Goal: Task Accomplishment & Management: Complete application form

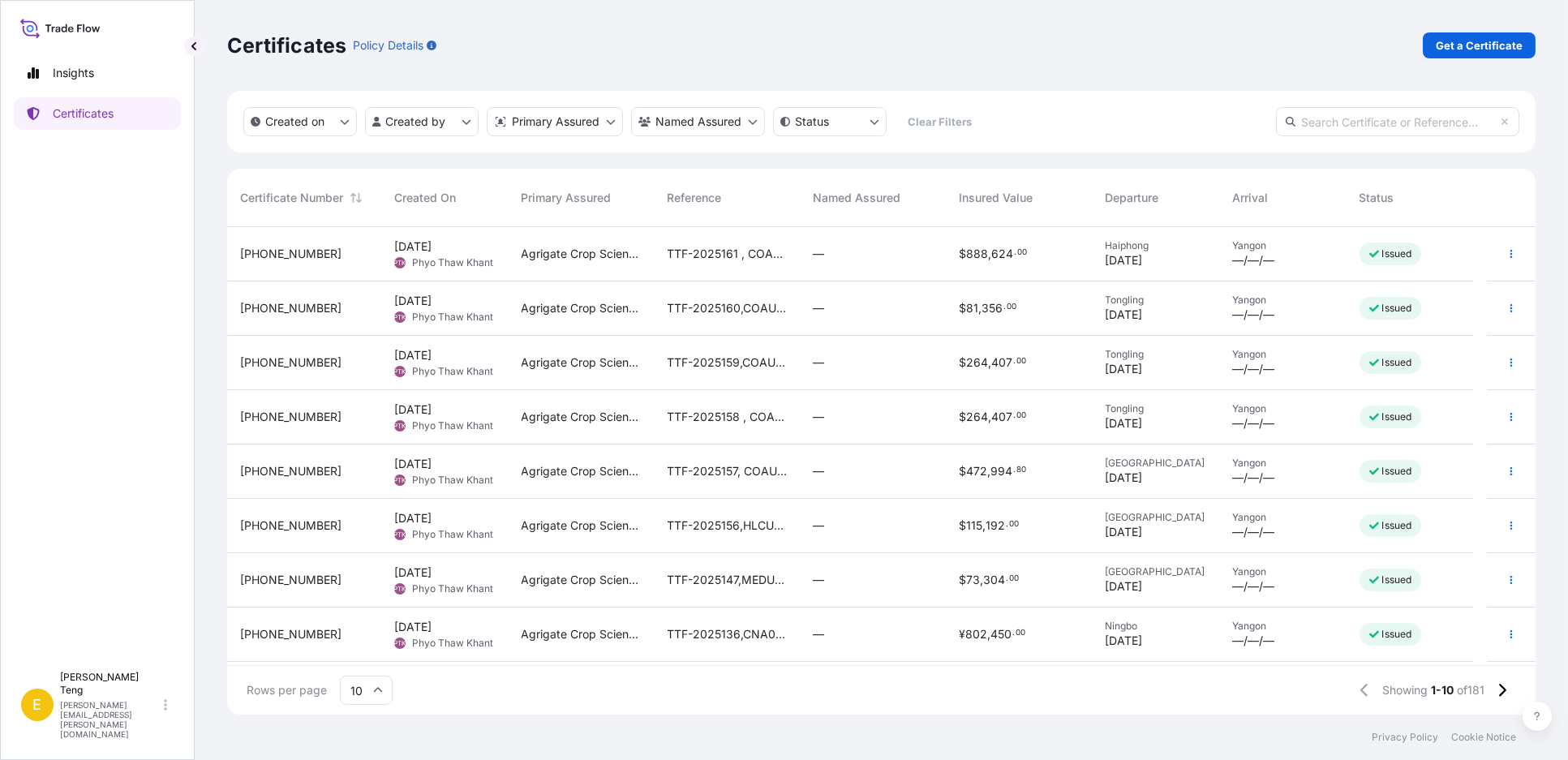
scroll to position [483, 1294]
click at [1488, 43] on p "Get a Certificate" at bounding box center [1479, 45] width 87 height 16
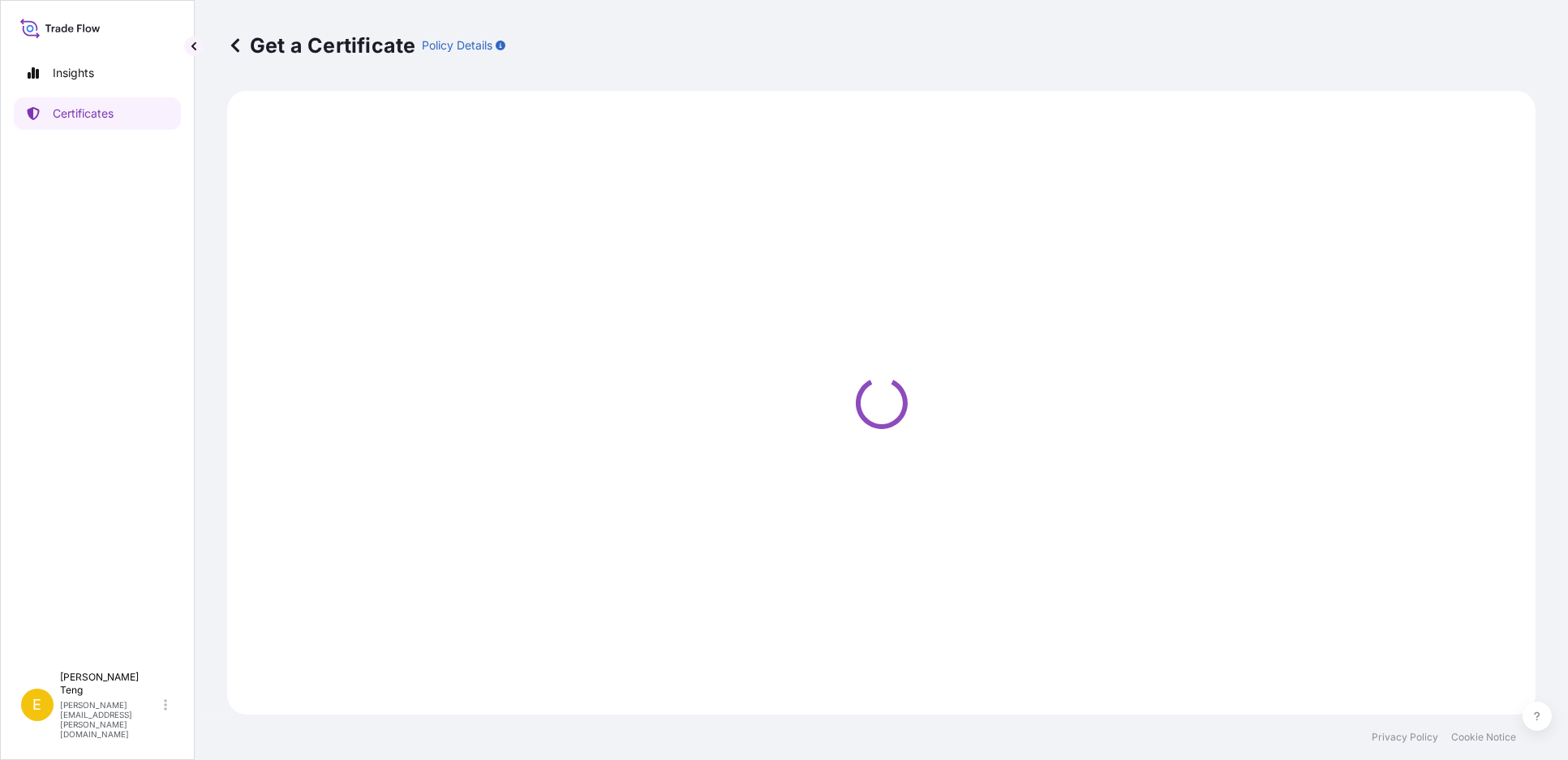
select select "Sea"
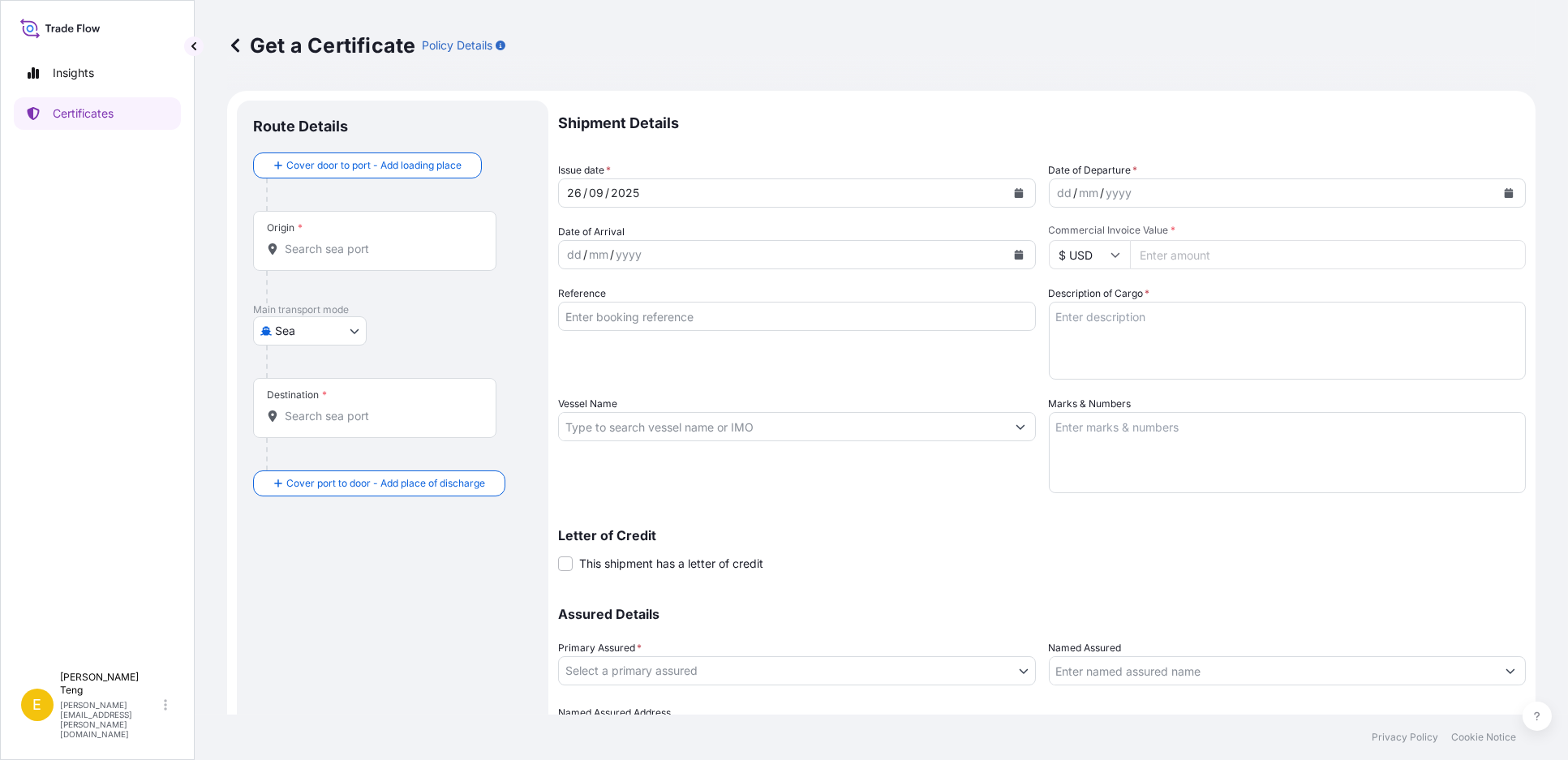
click at [748, 677] on body "Insights Certificates E Evon Teng [EMAIL_ADDRESS][PERSON_NAME][DOMAIN_NAME] Get…" at bounding box center [784, 380] width 1568 height 760
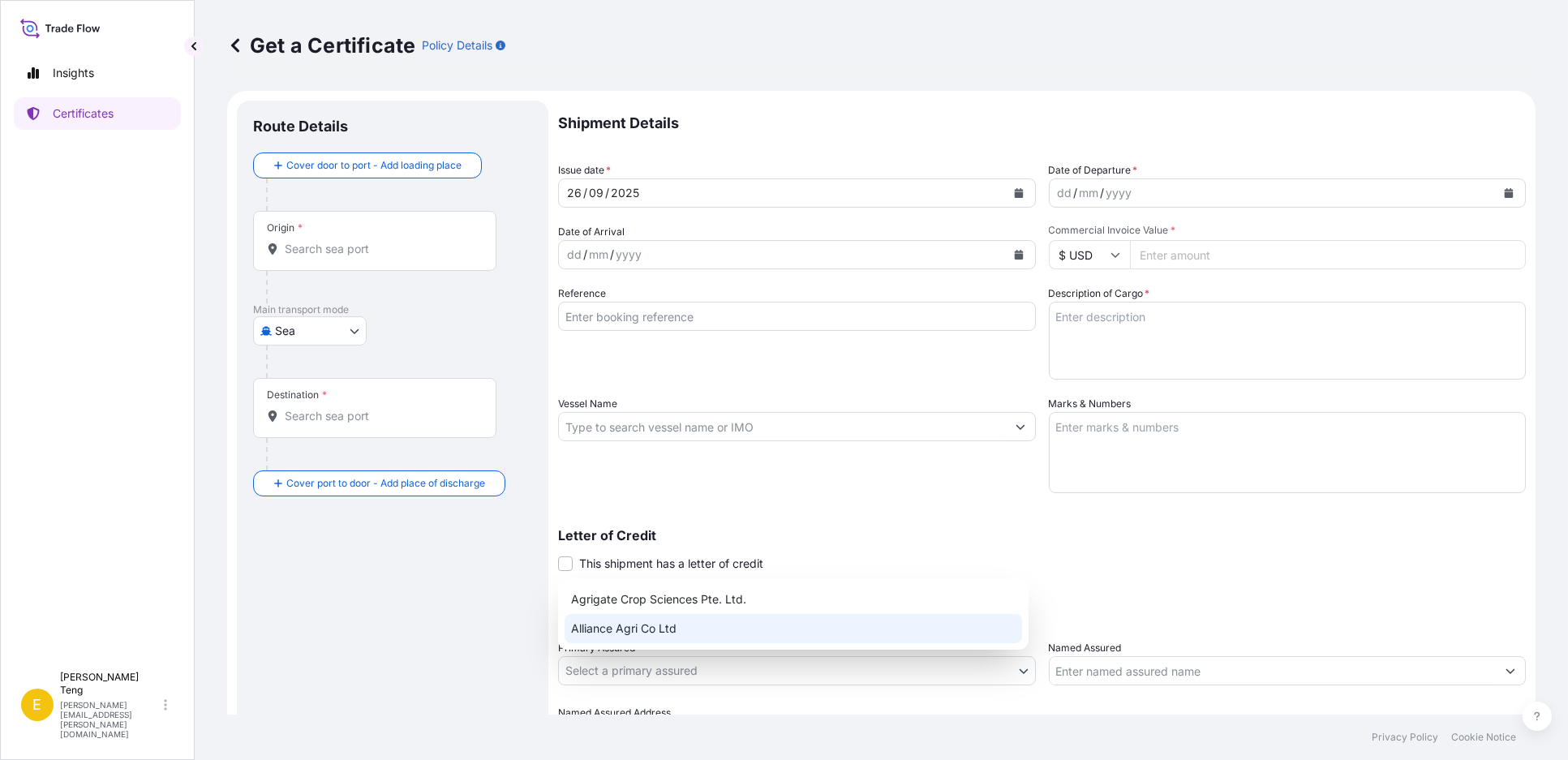
click at [756, 626] on div "Alliance Agri Co Ltd" at bounding box center [794, 629] width 458 height 29
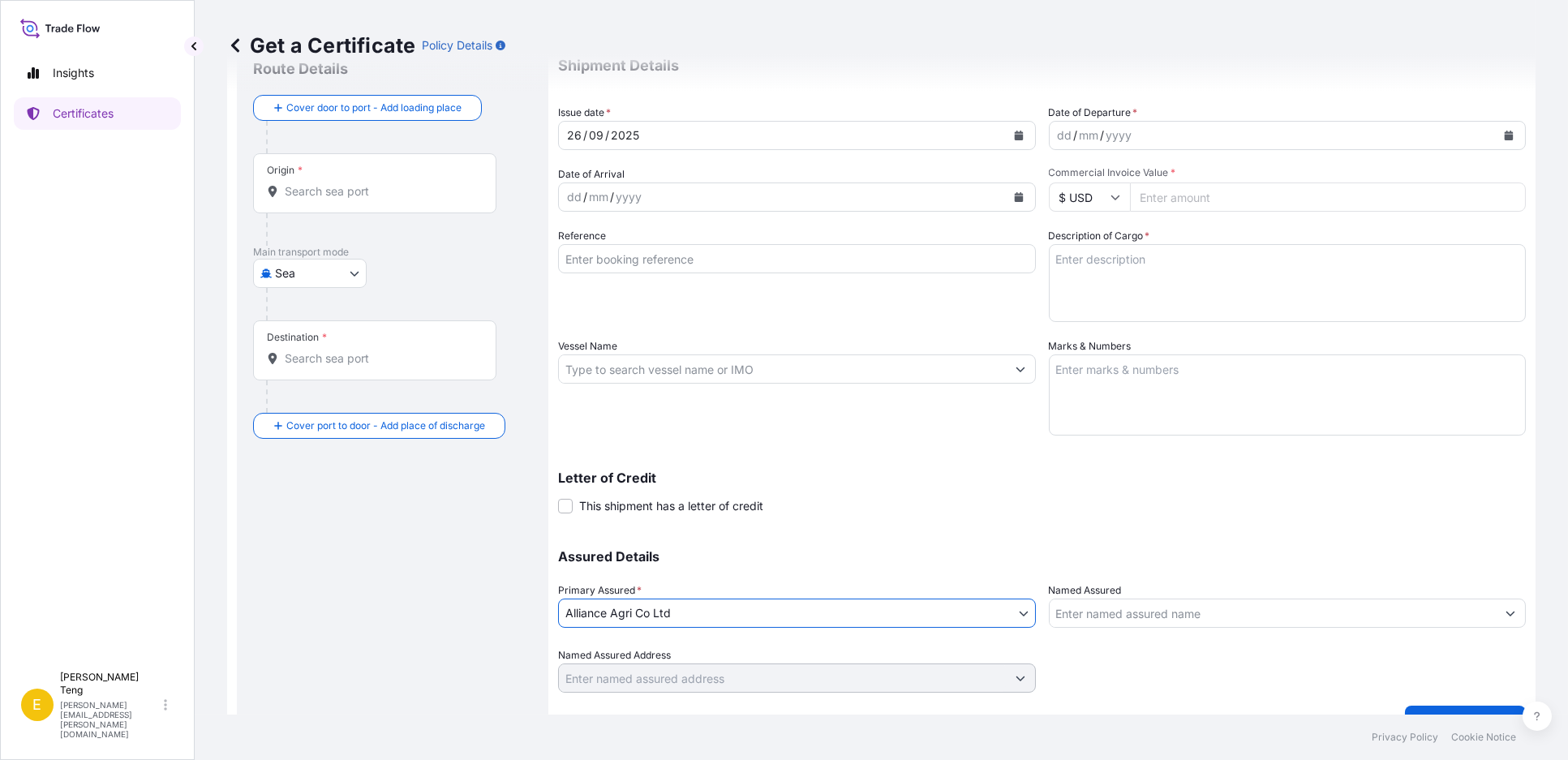
scroll to position [89, 0]
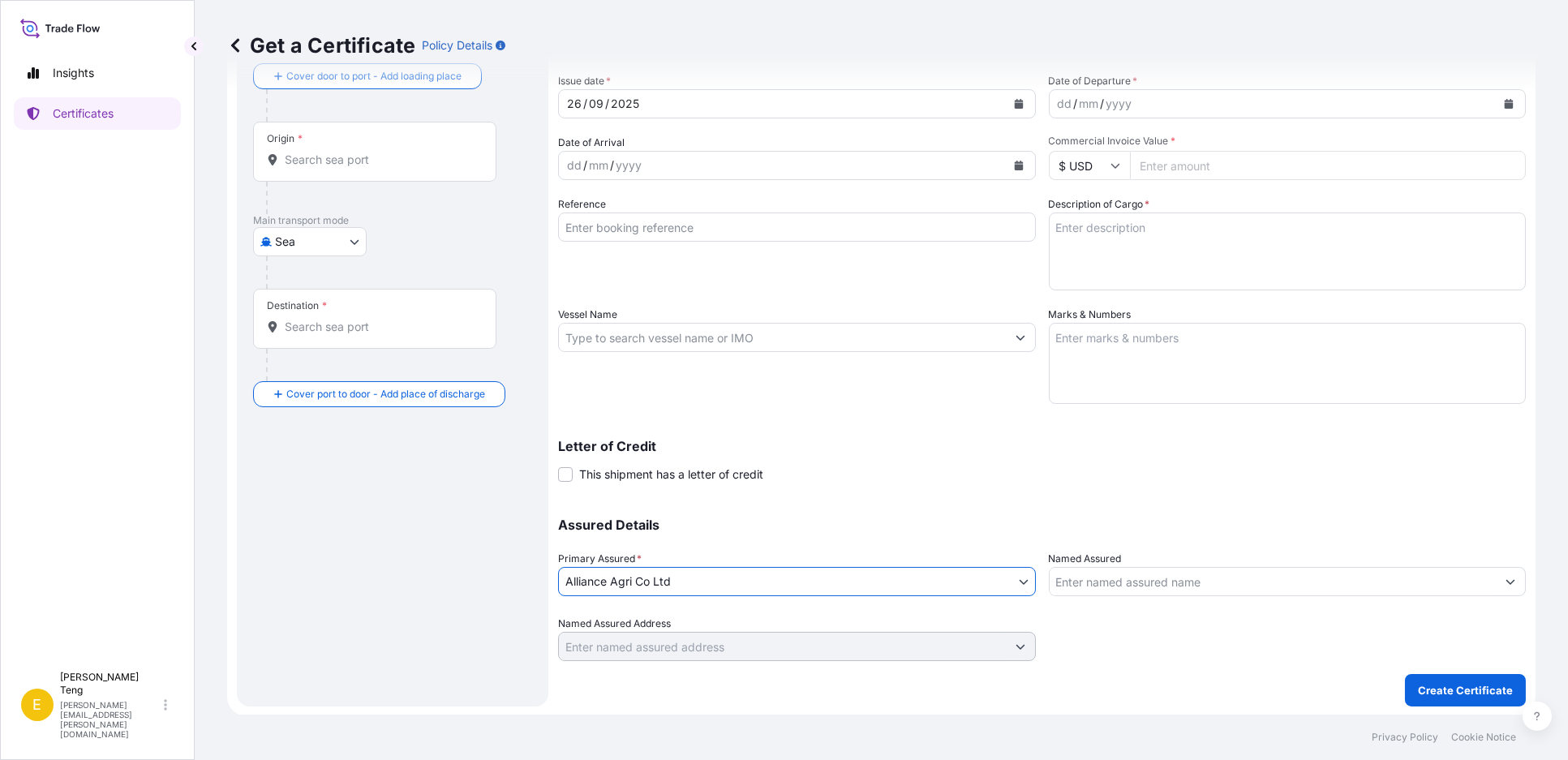
click at [697, 569] on body "Insights Certificates E Evon Teng [EMAIL_ADDRESS][PERSON_NAME][DOMAIN_NAME] Get…" at bounding box center [784, 380] width 1568 height 760
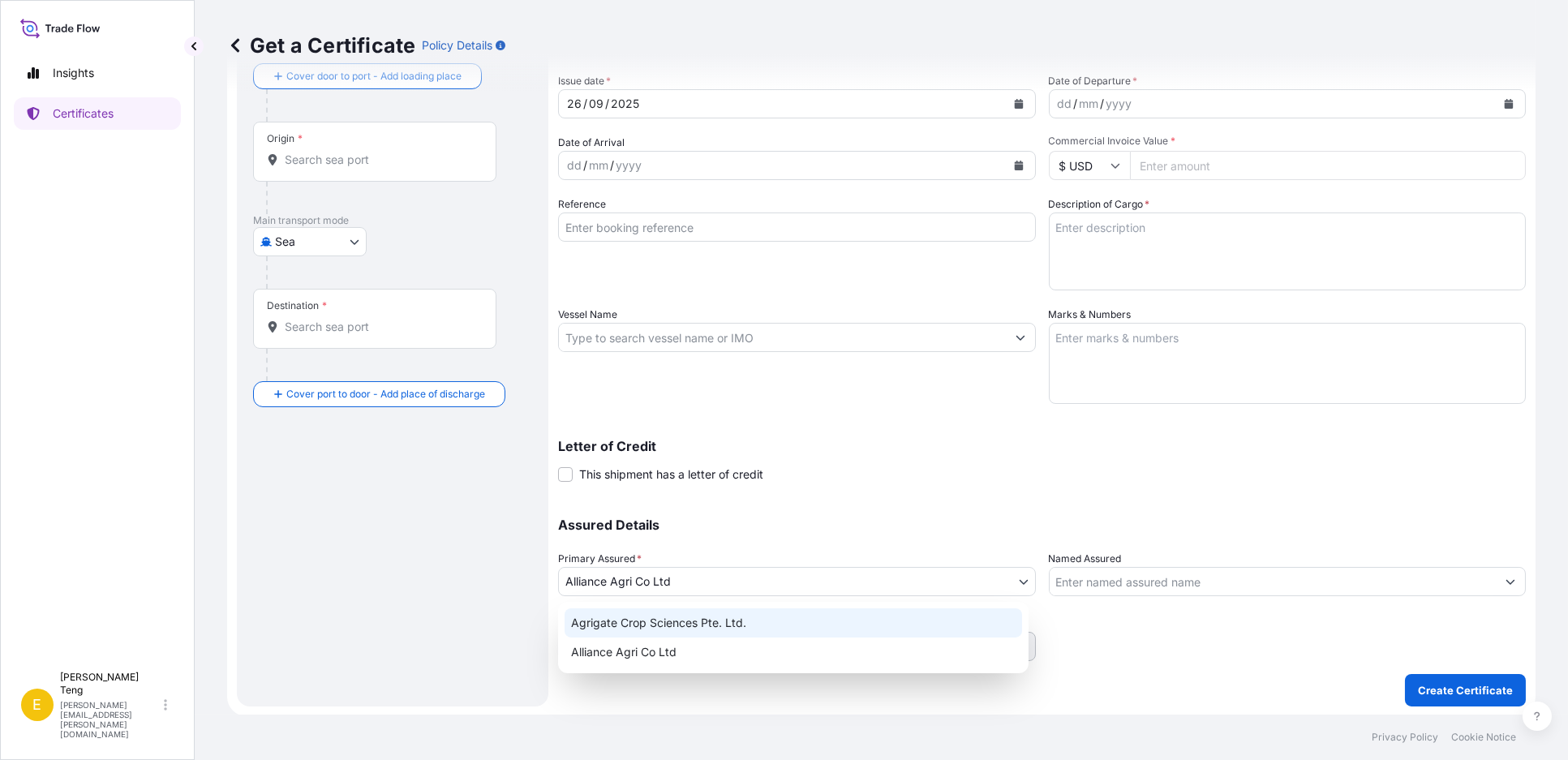
click at [661, 624] on div "Agrigate Crop Sciences Pte. Ltd." at bounding box center [794, 624] width 458 height 29
select select "31456"
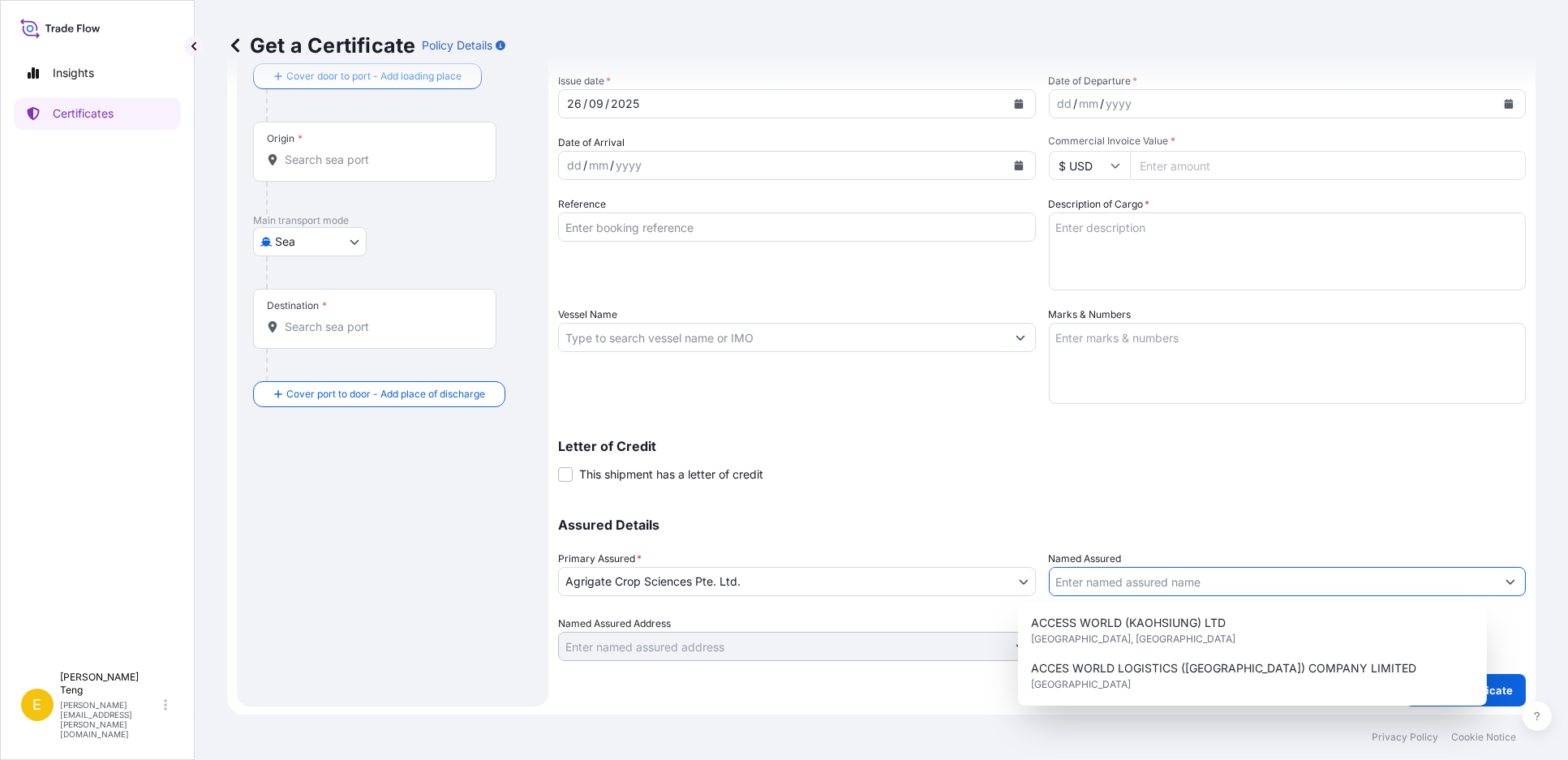
click at [1117, 576] on input "Named Assured" at bounding box center [1273, 582] width 447 height 29
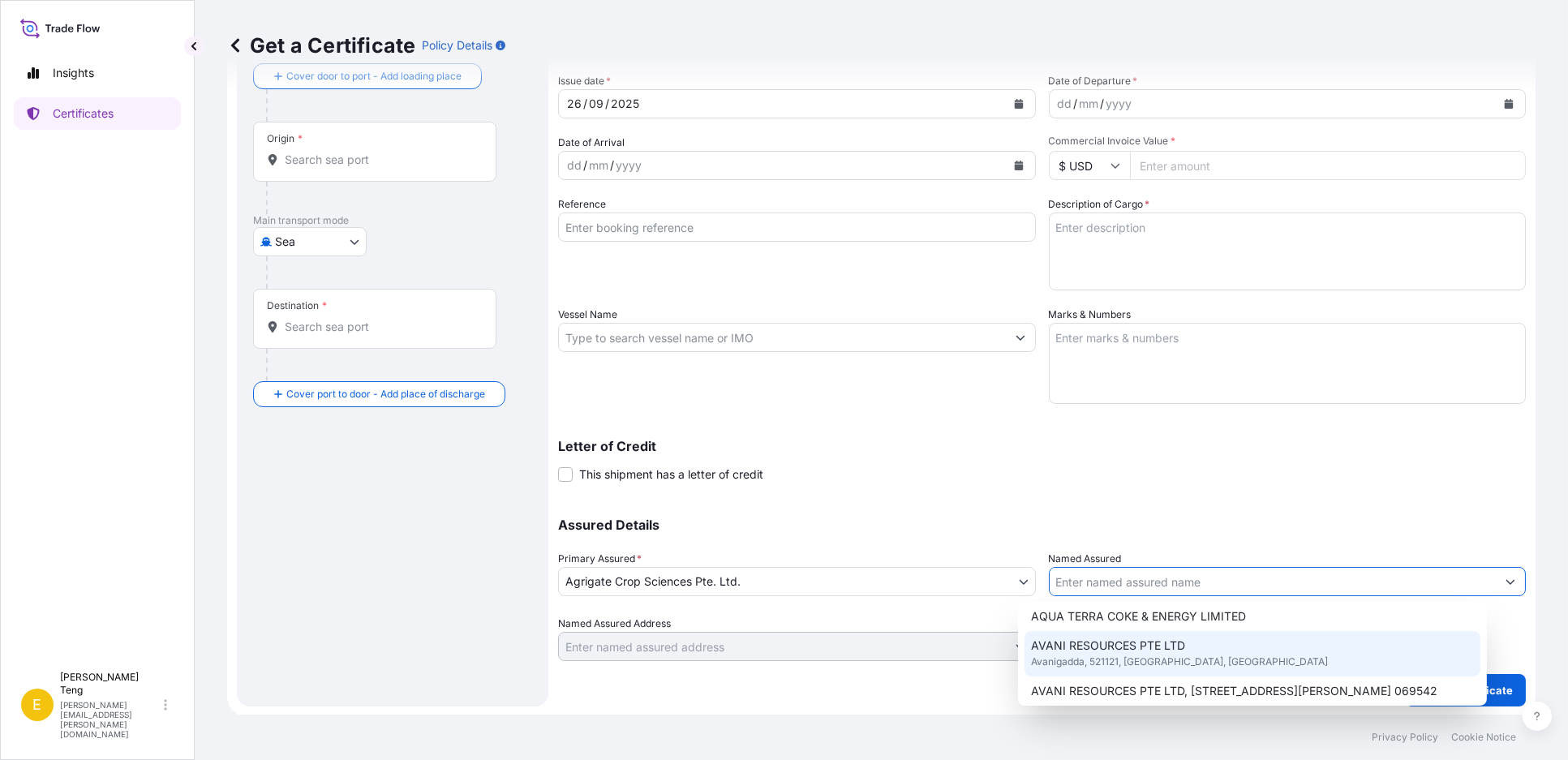
scroll to position [270, 0]
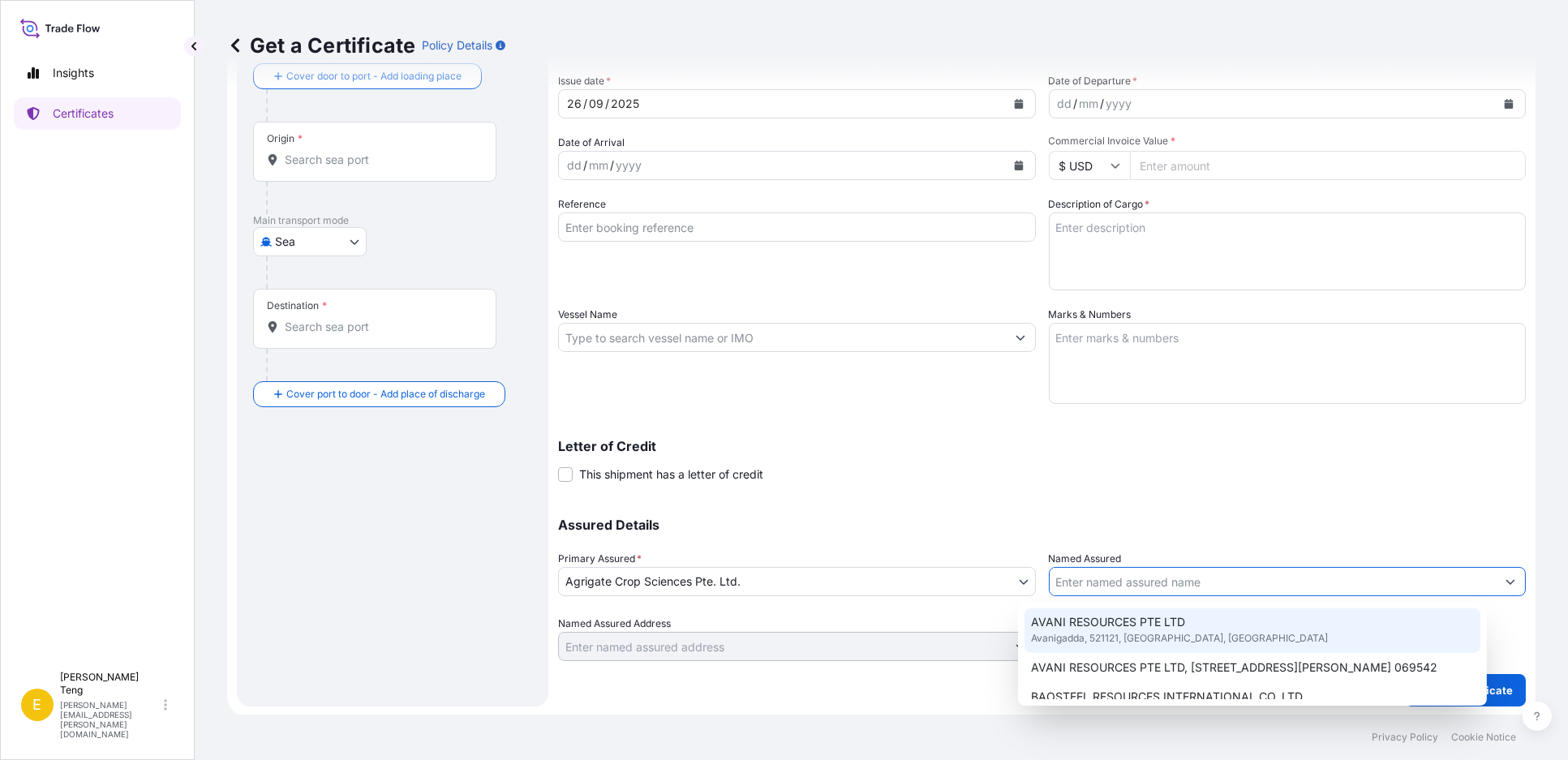
click at [1131, 584] on input "Named Assured" at bounding box center [1273, 582] width 447 height 29
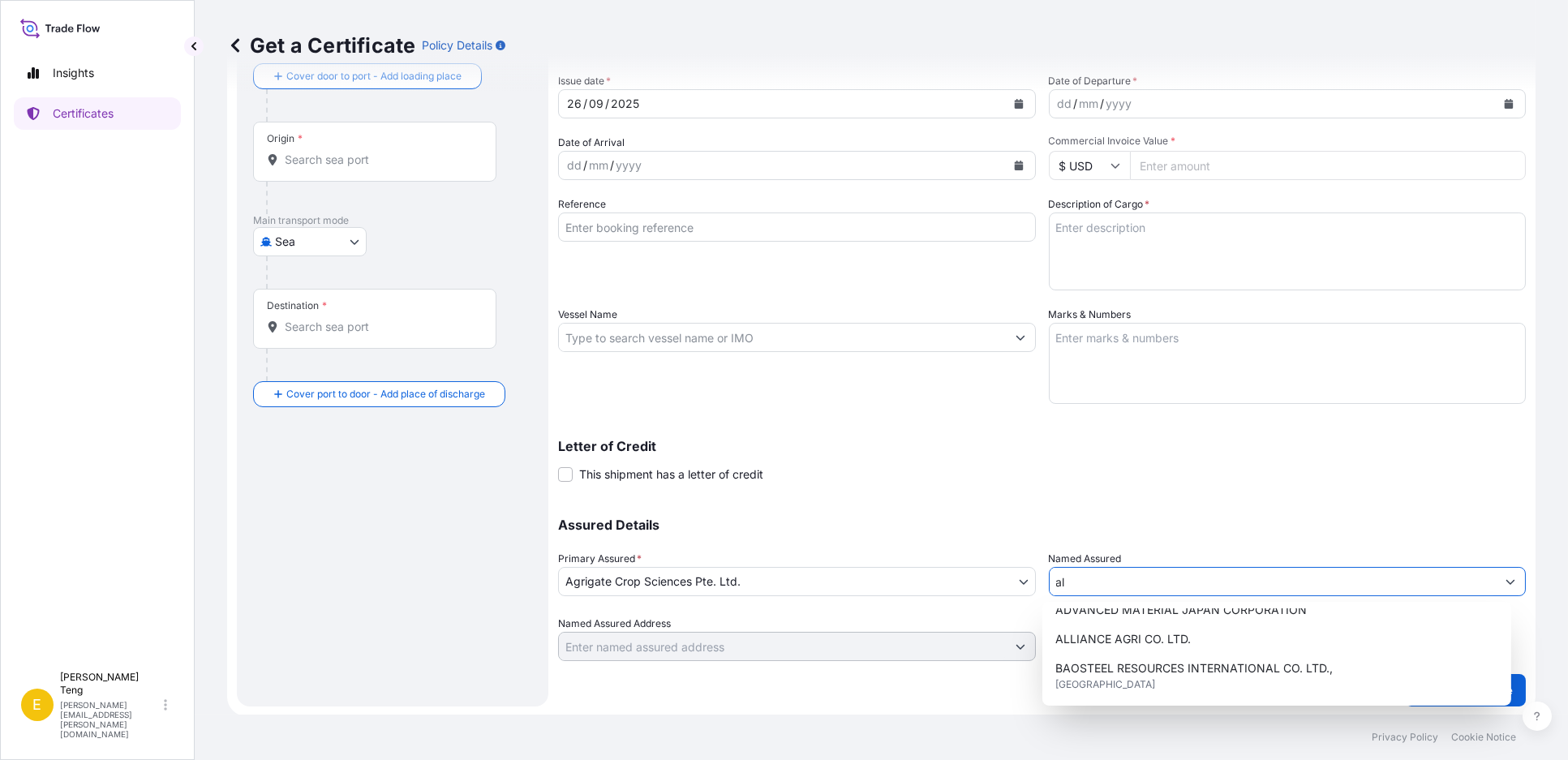
scroll to position [0, 0]
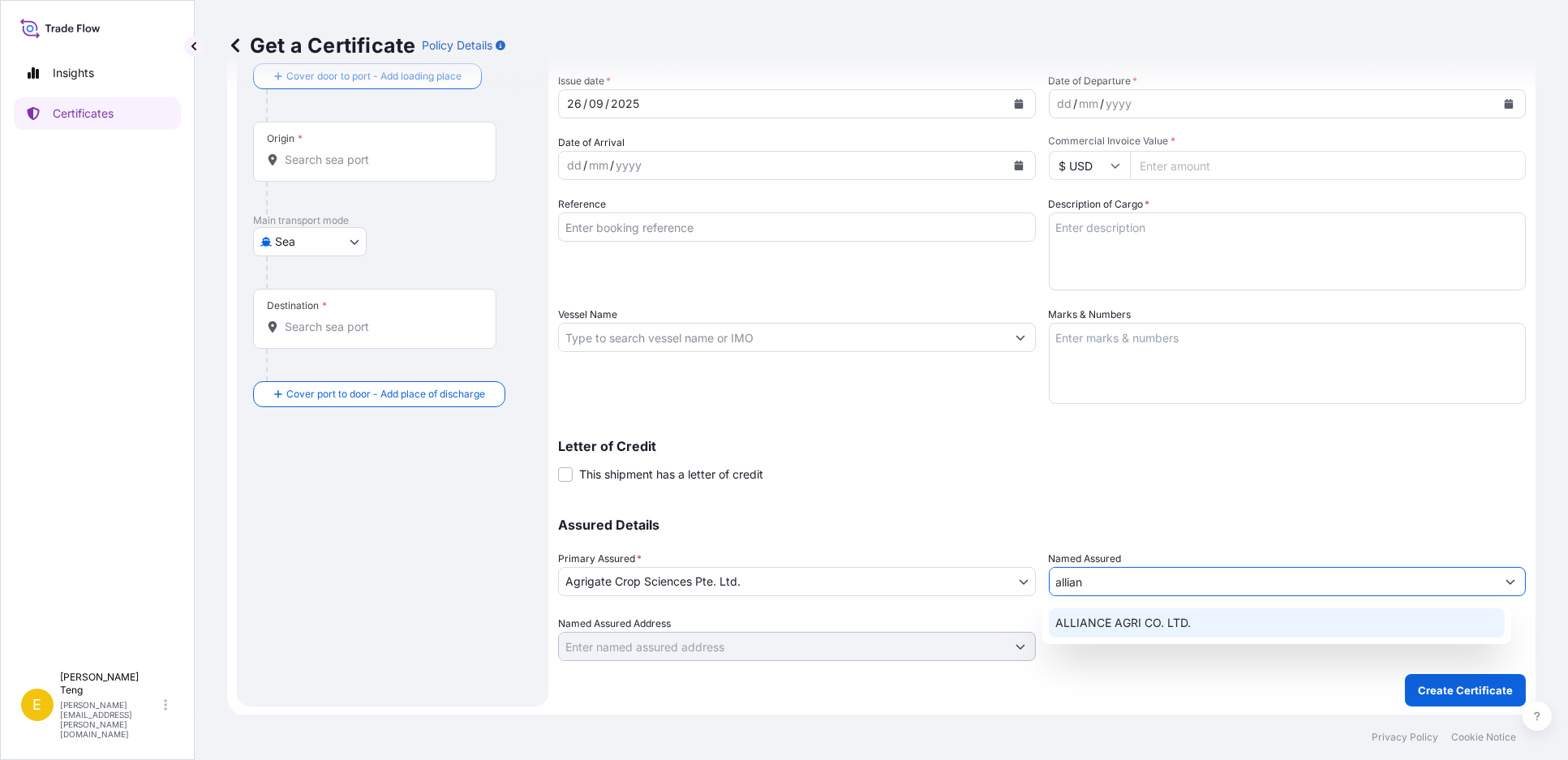
click at [1154, 625] on span "ALLIANCE AGRI CO. LTD." at bounding box center [1122, 624] width 136 height 16
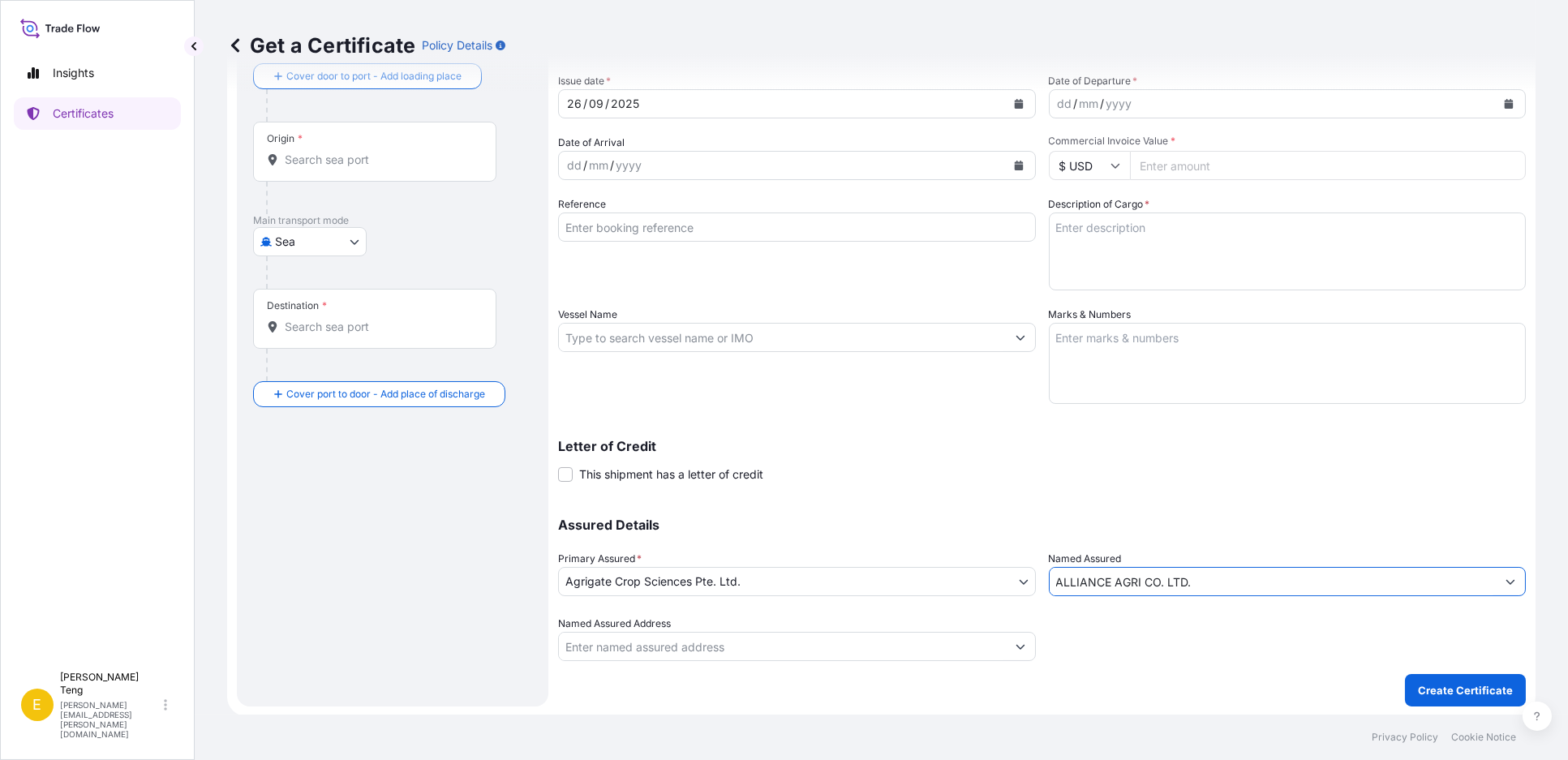
type input "ALLIANCE AGRI CO. LTD."
click at [1073, 477] on div "Letter of Credit This shipment has a letter of credit Letter of credit * Letter…" at bounding box center [1042, 461] width 967 height 43
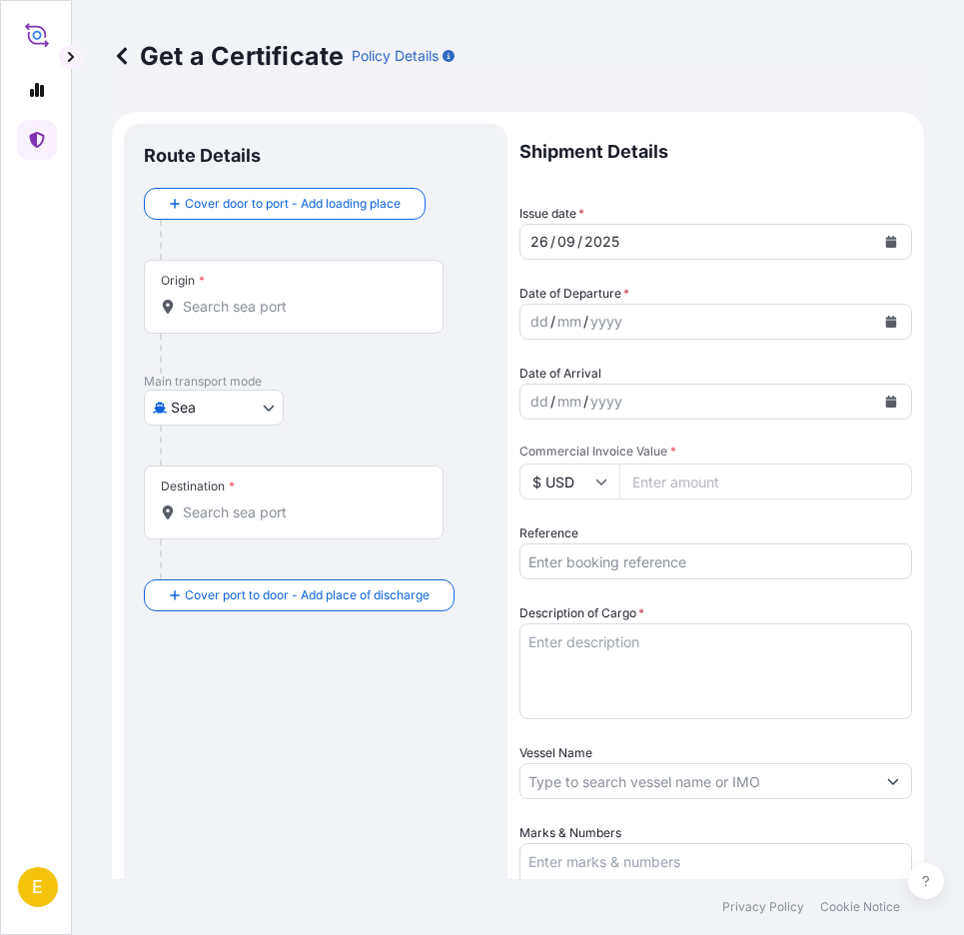
click at [855, 44] on div "Get a Certificate Policy Details" at bounding box center [518, 56] width 813 height 32
click at [232, 315] on input "Origin *" at bounding box center [301, 307] width 236 height 20
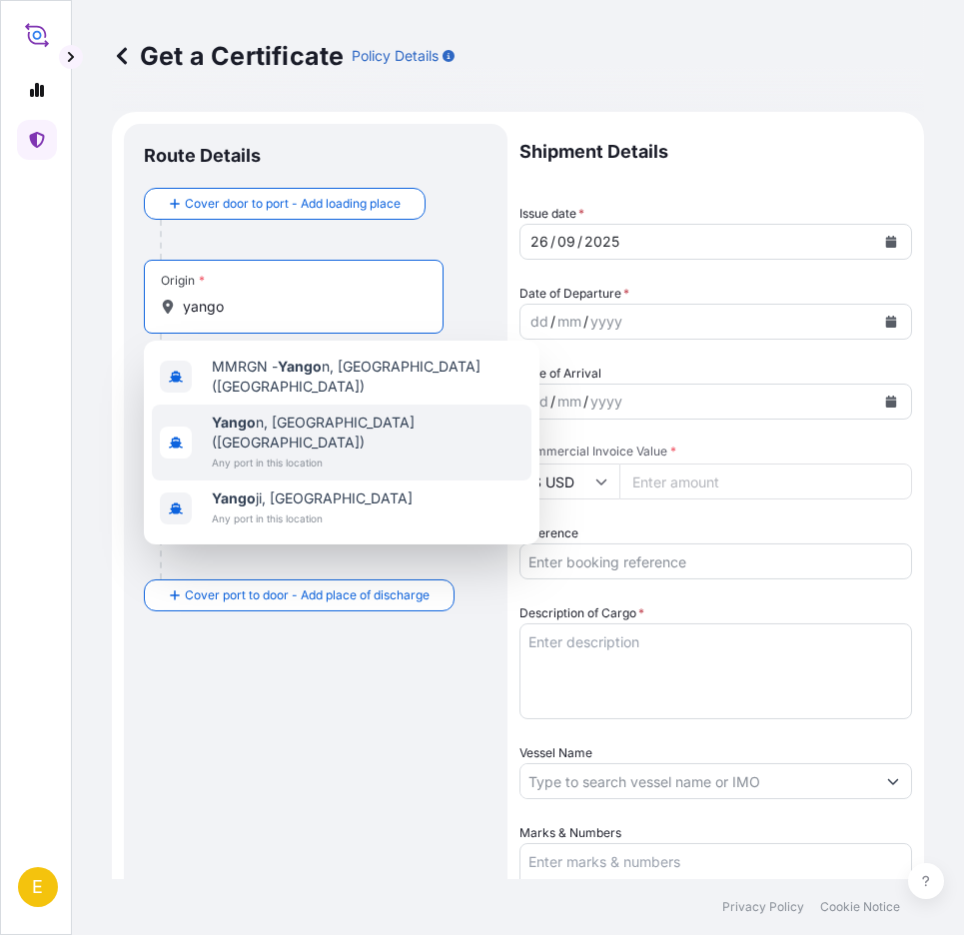
click at [346, 453] on span "Any port in this location" at bounding box center [368, 463] width 312 height 20
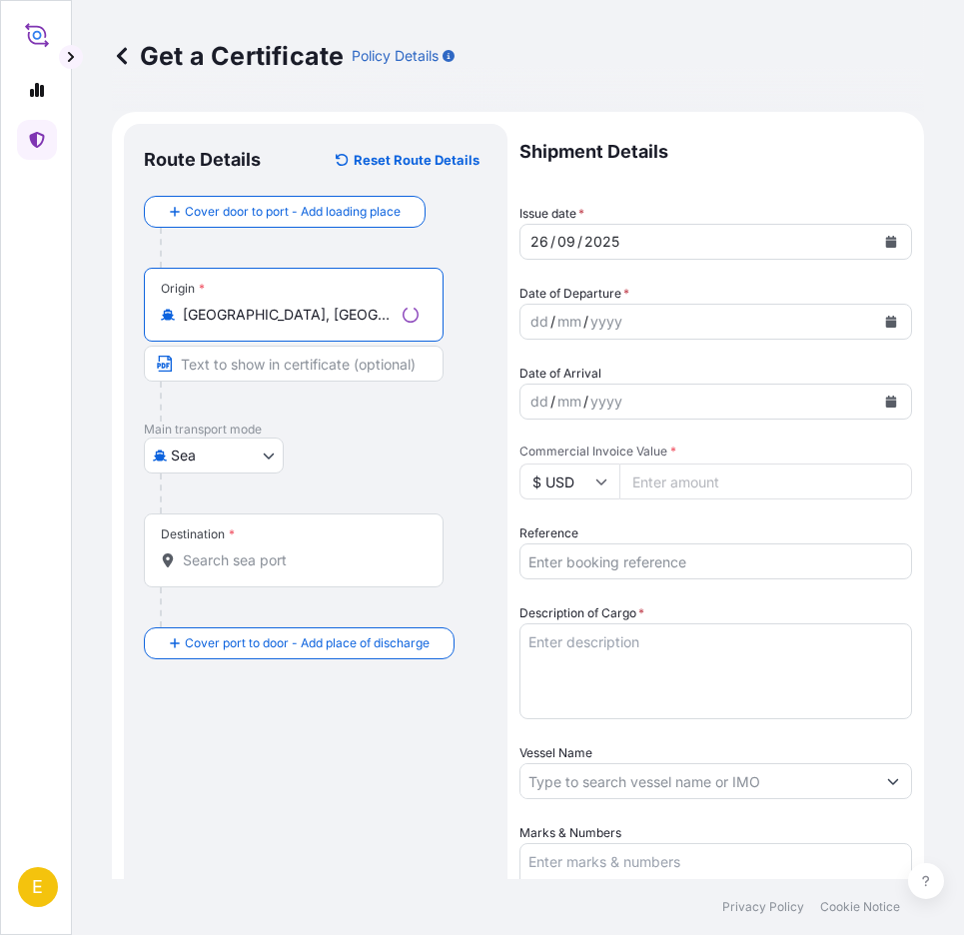
type input "[GEOGRAPHIC_DATA], [GEOGRAPHIC_DATA] ([GEOGRAPHIC_DATA])"
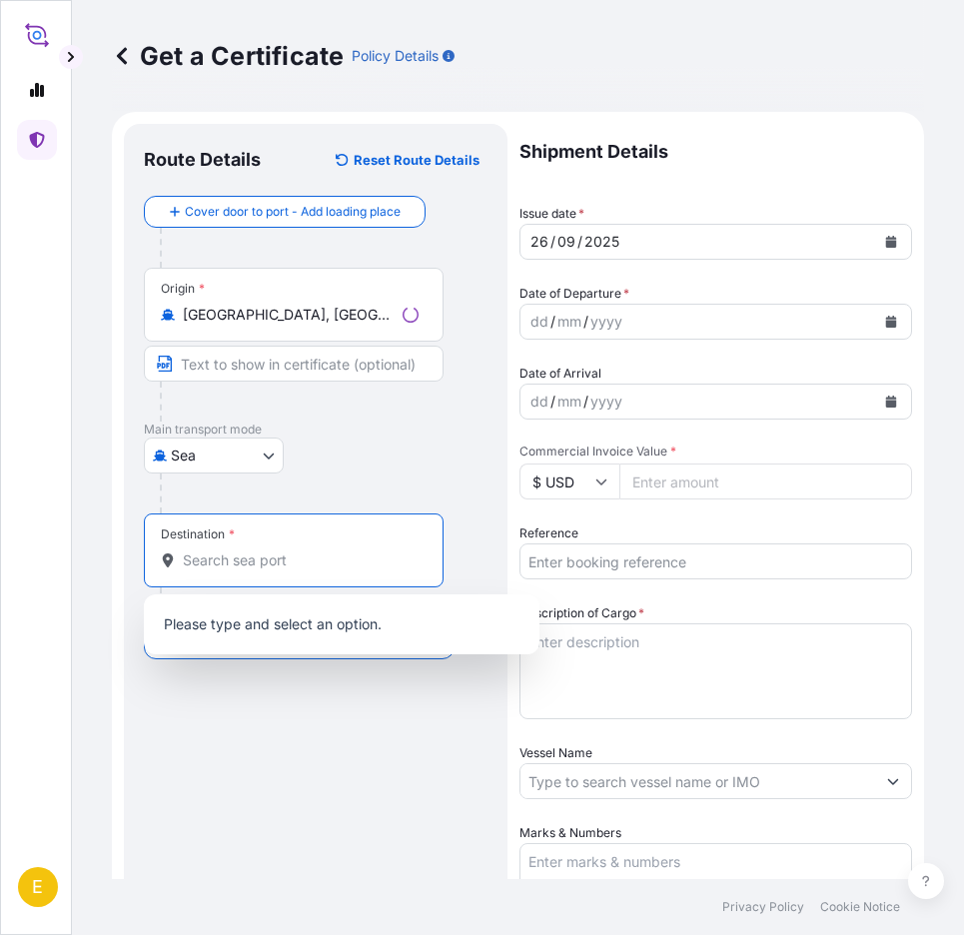
click at [262, 566] on input "Destination *" at bounding box center [301, 561] width 236 height 20
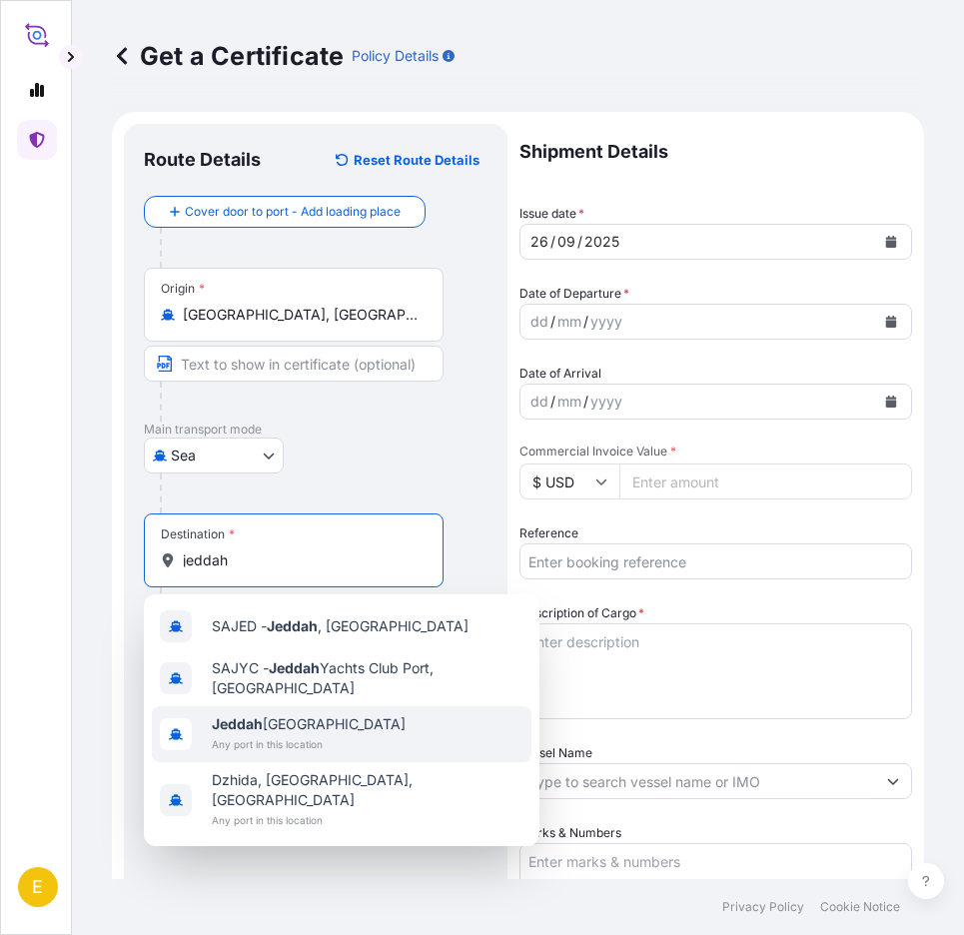
click at [275, 717] on span "Jeddah [GEOGRAPHIC_DATA]" at bounding box center [309, 725] width 194 height 20
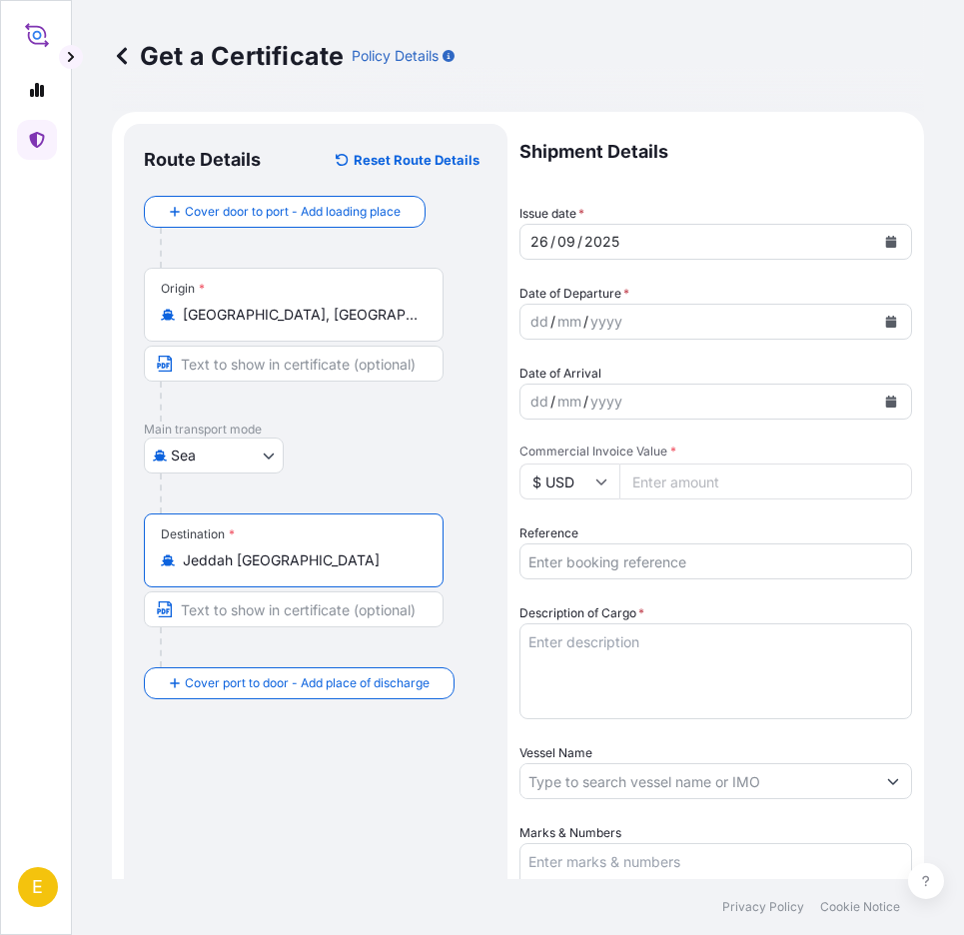
paste input "Jeddah, [GEOGRAPHIC_DATA]"
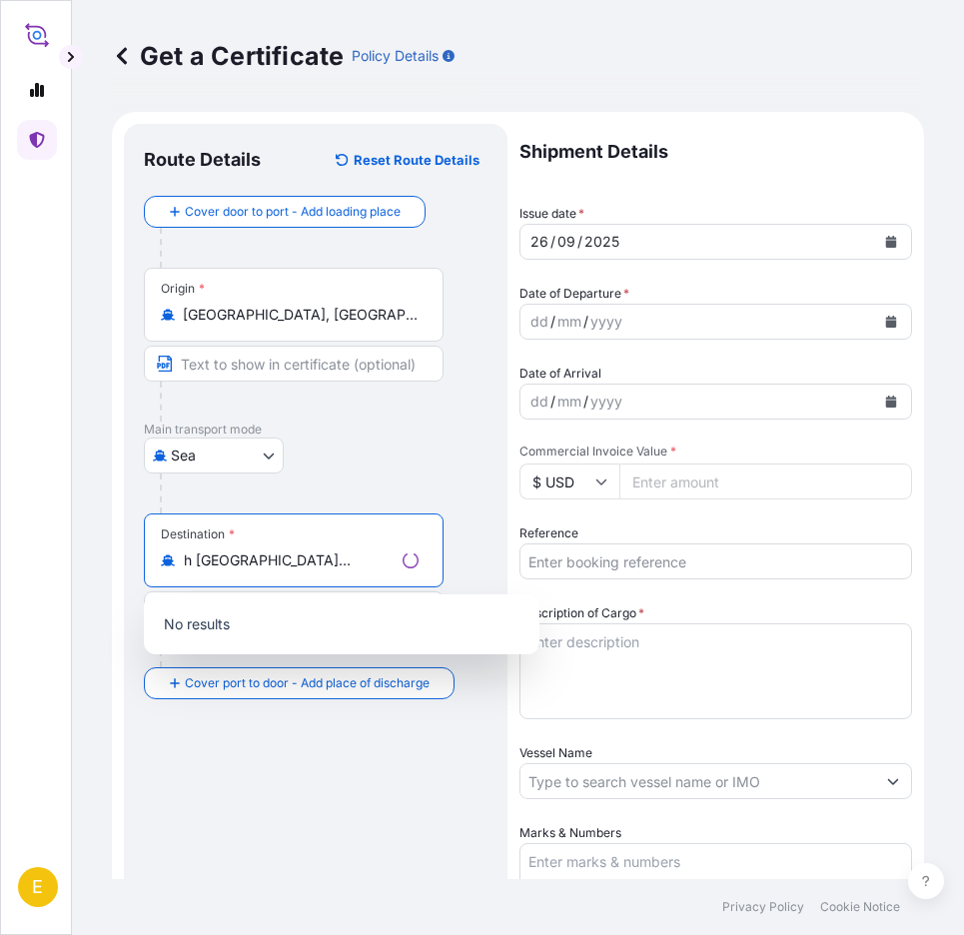
click at [341, 561] on input "Jeddah [GEOGRAPHIC_DATA], [GEOGRAPHIC_DATA]" at bounding box center [289, 561] width 212 height 20
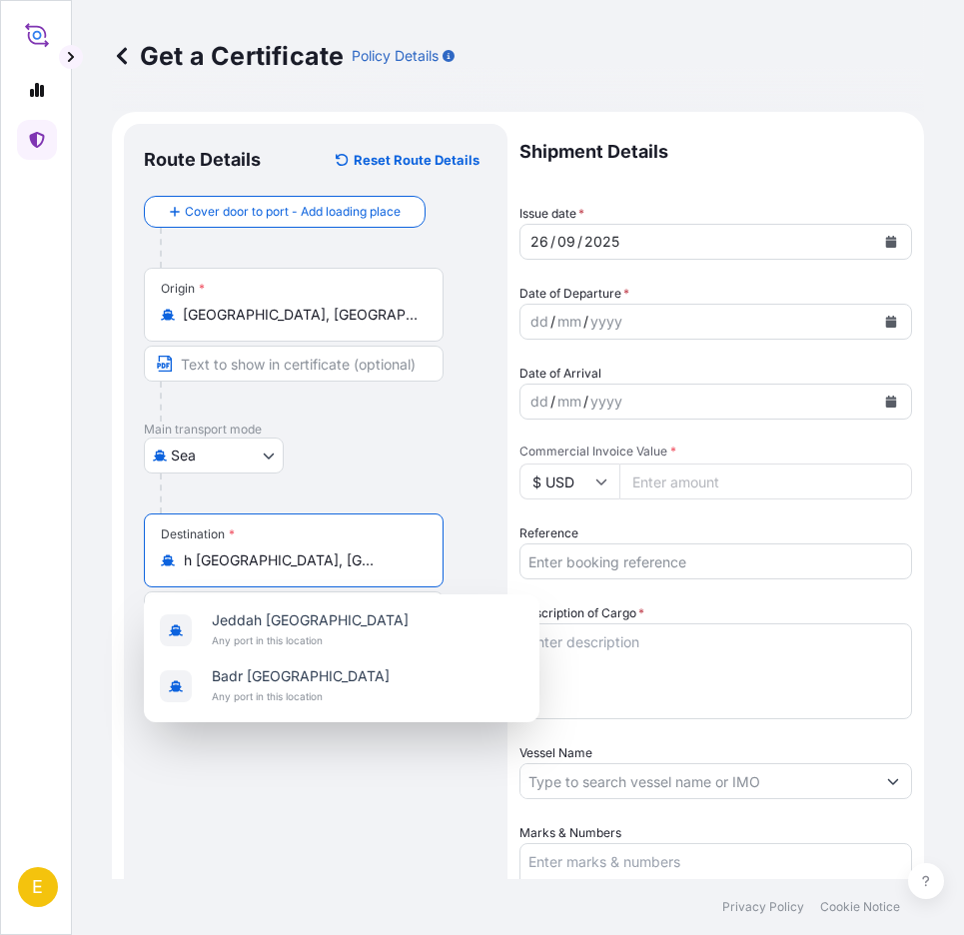
click at [341, 561] on input "Jeddah [GEOGRAPHIC_DATA], [GEOGRAPHIC_DATA]" at bounding box center [301, 561] width 236 height 20
click at [317, 555] on input "Jeddah [GEOGRAPHIC_DATA], [GEOGRAPHIC_DATA]" at bounding box center [301, 561] width 236 height 20
drag, startPoint x: 283, startPoint y: 559, endPoint x: 546, endPoint y: 558, distance: 262.9
click at [546, 558] on form "Route Details Reset Route Details Cover door to port - Add loading place Place …" at bounding box center [518, 752] width 813 height 1280
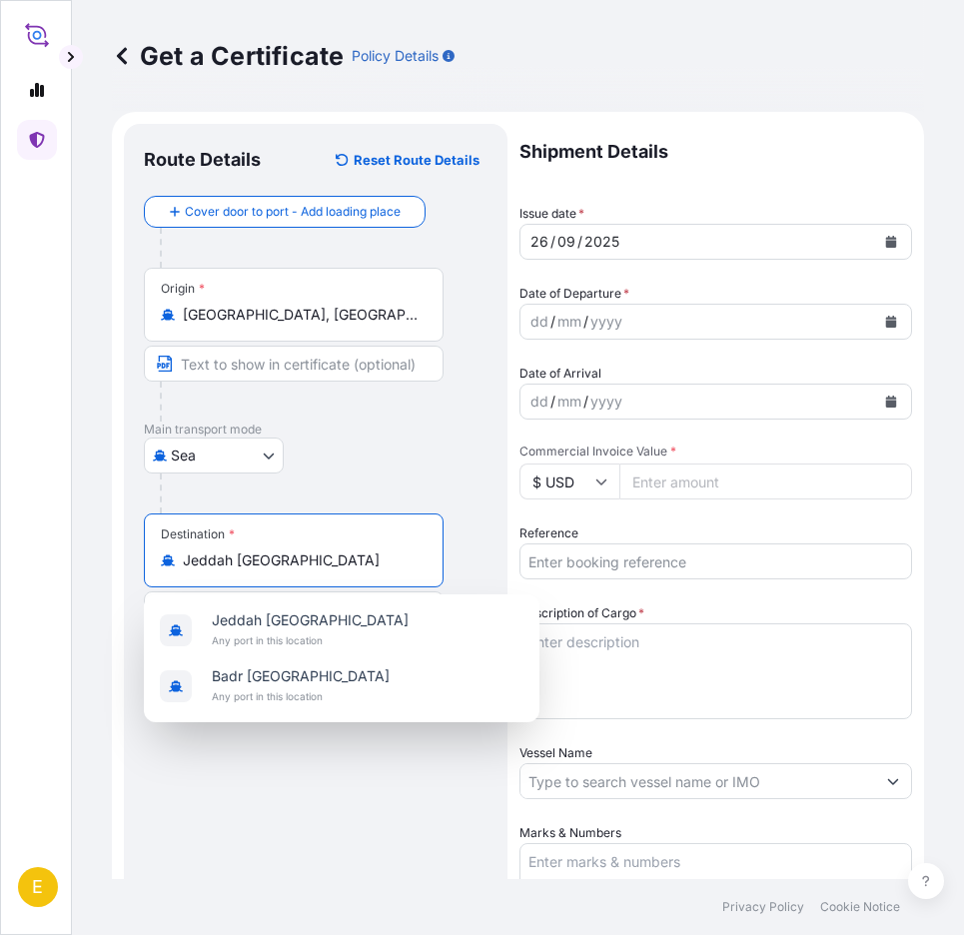
scroll to position [0, 0]
type input "Jeddah [GEOGRAPHIC_DATA]"
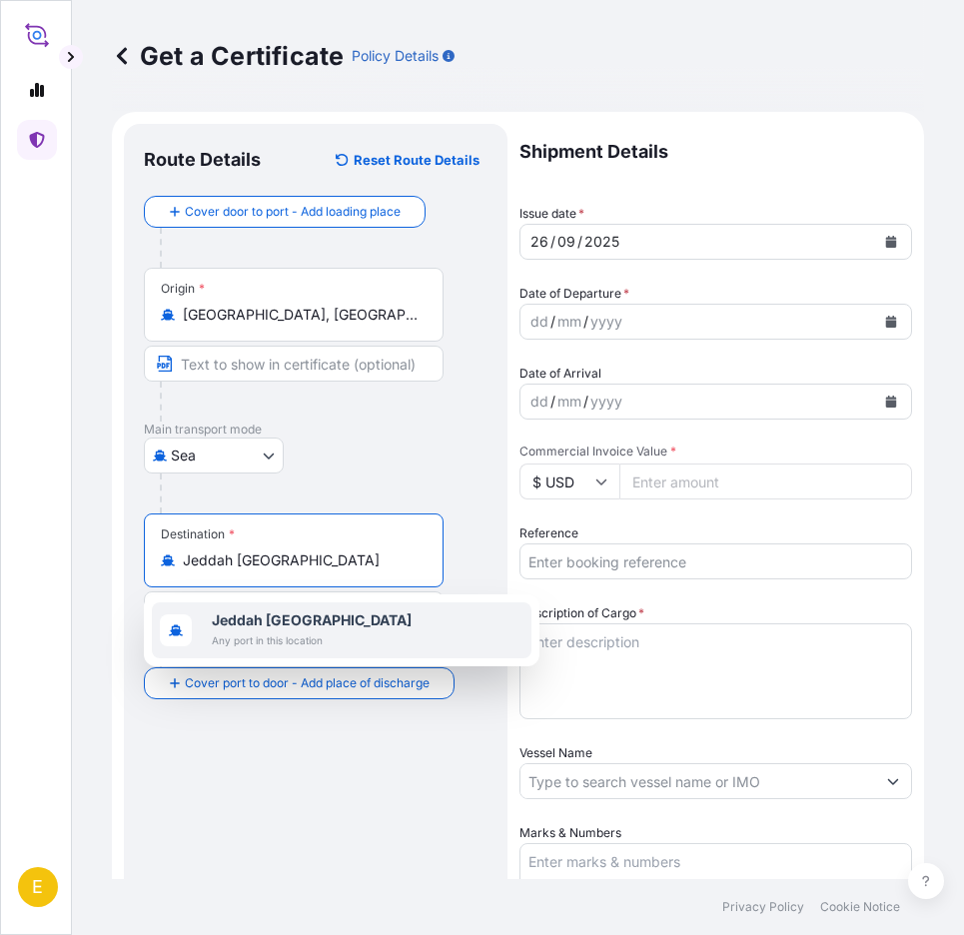
click at [350, 637] on span "Any port in this location" at bounding box center [312, 641] width 200 height 20
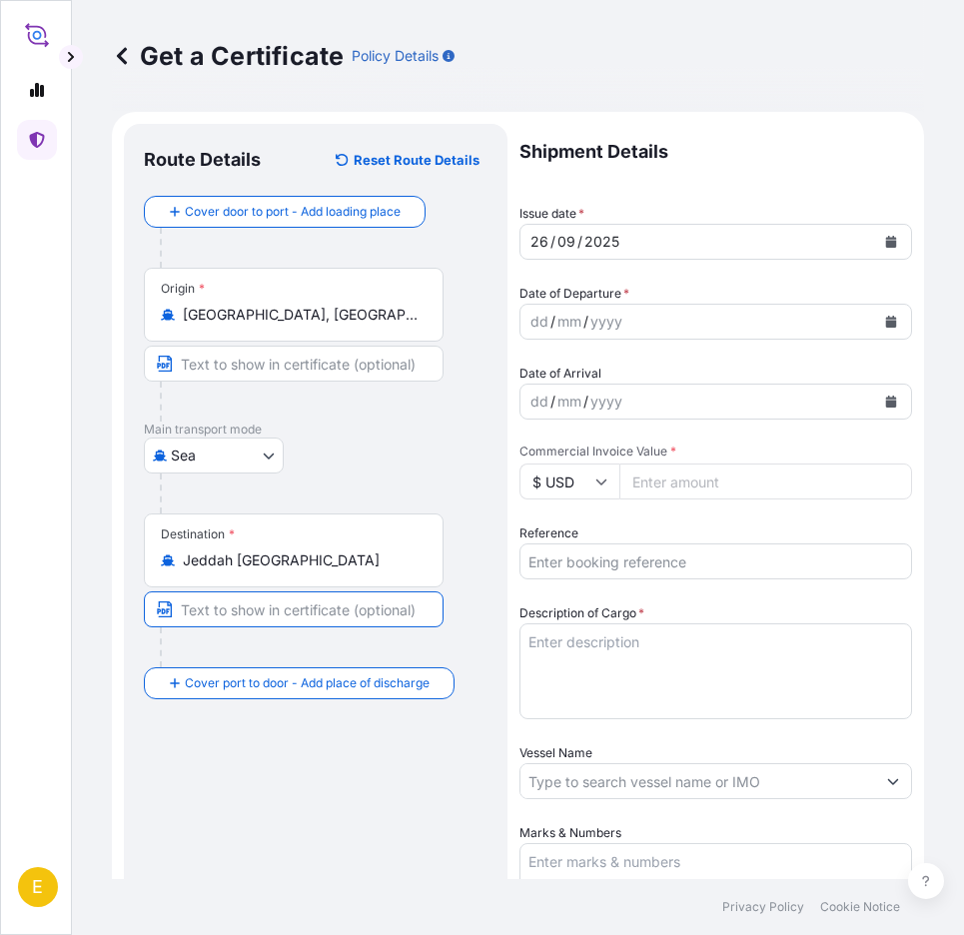
click at [299, 610] on input "Text to appear on certificate" at bounding box center [294, 610] width 300 height 36
paste input "Jeddah, [GEOGRAPHIC_DATA]"
drag, startPoint x: 299, startPoint y: 610, endPoint x: 247, endPoint y: 609, distance: 52.0
click at [228, 604] on input "Jeddah, [GEOGRAPHIC_DATA]" at bounding box center [294, 610] width 300 height 36
type input "Jeddah, [GEOGRAPHIC_DATA]"
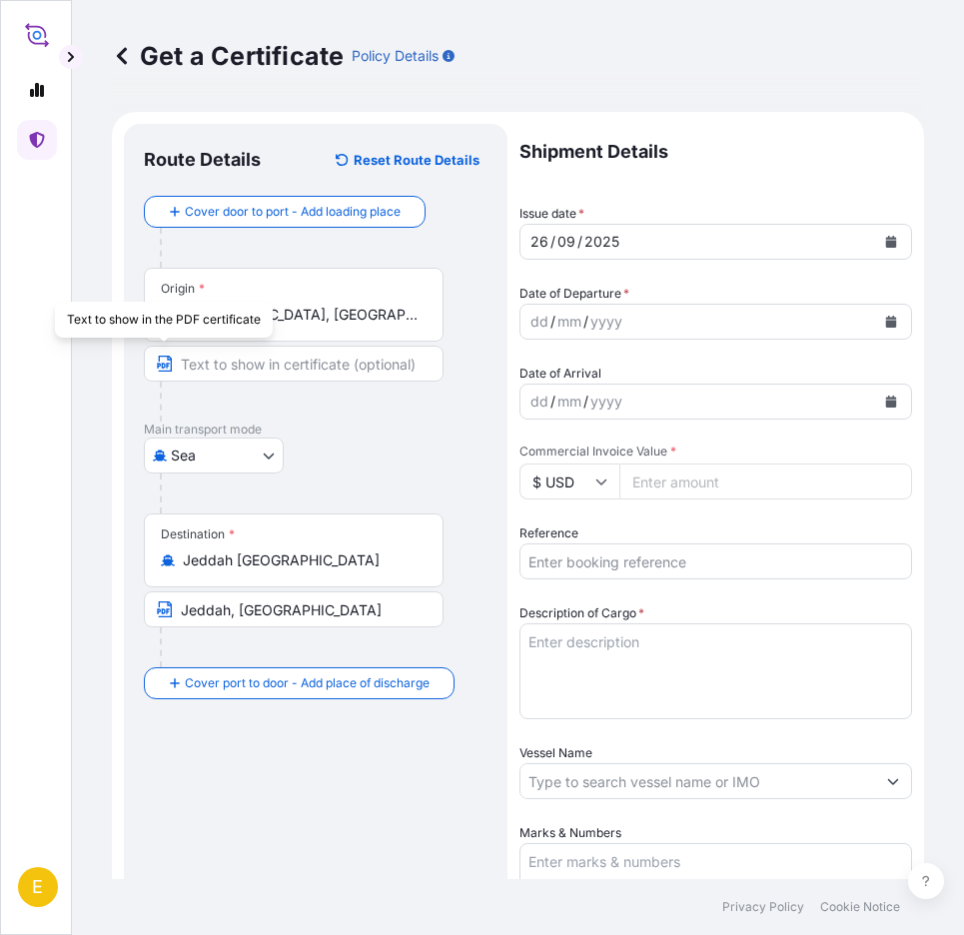
click at [206, 364] on input "Text to appear on certificate" at bounding box center [294, 364] width 300 height 36
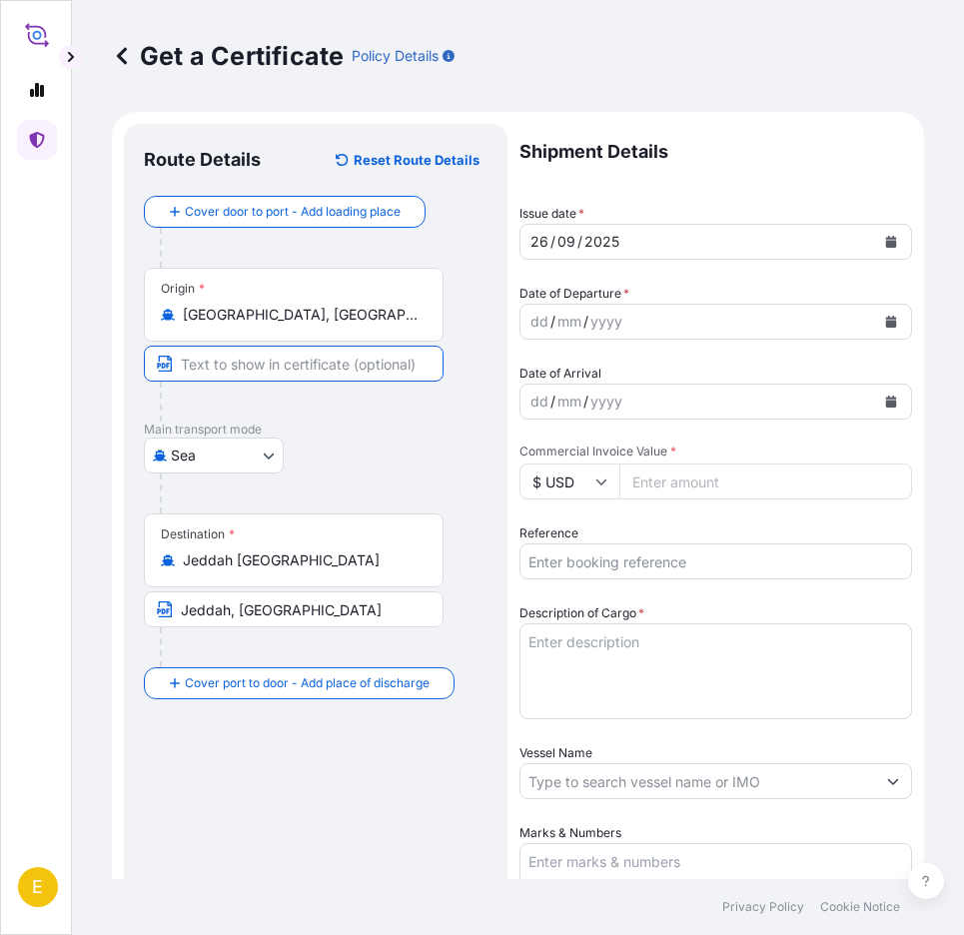
paste input "[GEOGRAPHIC_DATA], [GEOGRAPHIC_DATA]"
type input "[GEOGRAPHIC_DATA], [GEOGRAPHIC_DATA]"
click at [302, 808] on div "Route Details Reset Route Details Cover door to port - Add loading place Place …" at bounding box center [316, 752] width 344 height 1216
click at [887, 240] on icon "Calendar" at bounding box center [892, 242] width 11 height 12
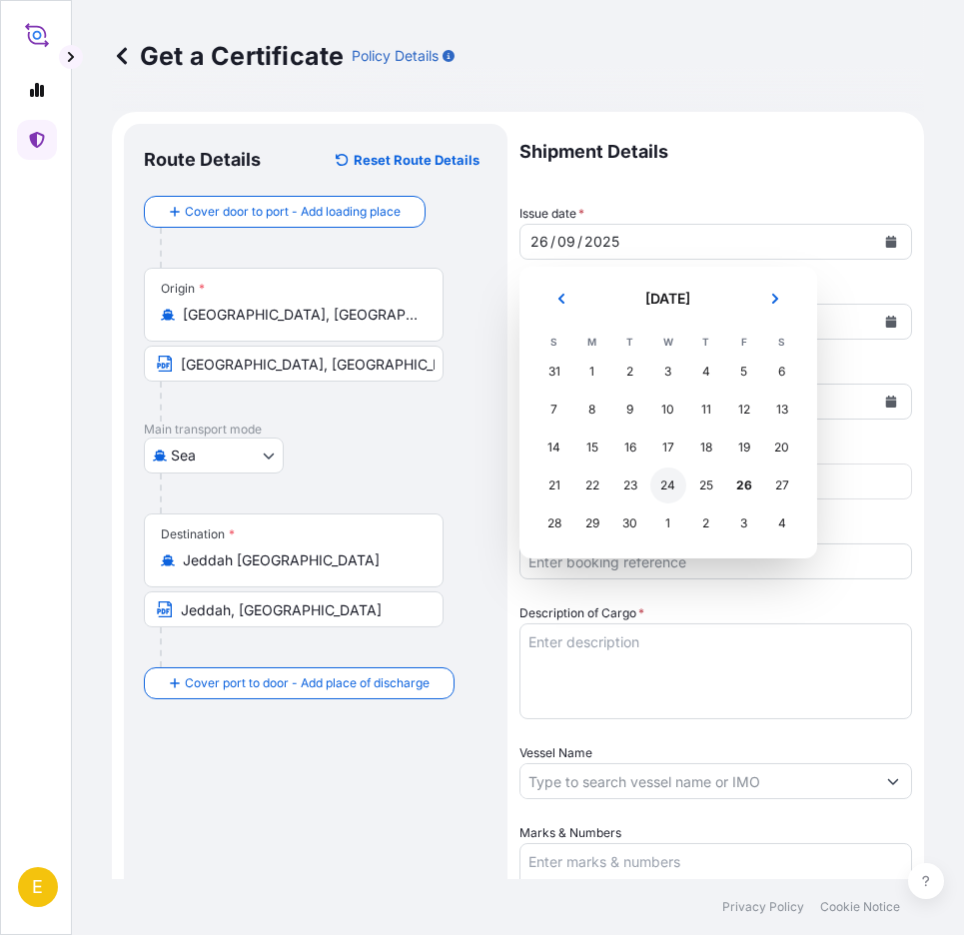
click at [661, 491] on div "24" at bounding box center [669, 486] width 36 height 36
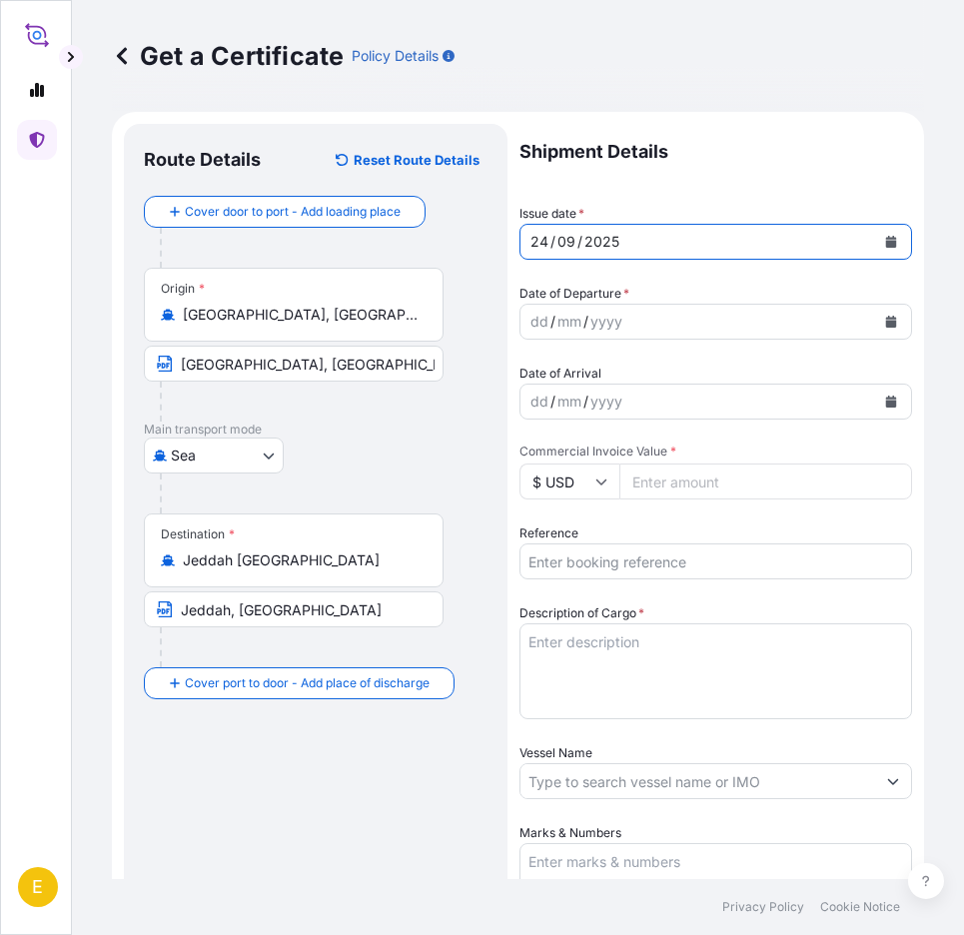
click at [886, 319] on icon "Calendar" at bounding box center [892, 322] width 12 height 12
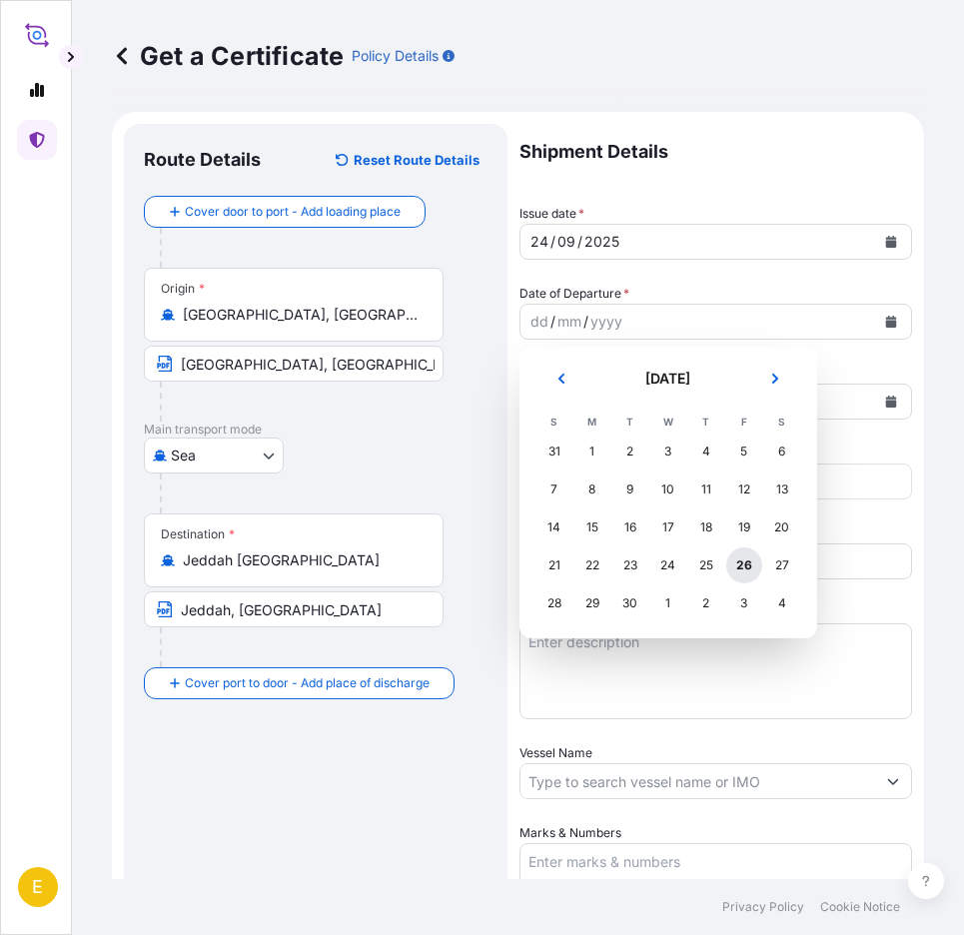
click at [744, 567] on div "26" at bounding box center [745, 566] width 36 height 36
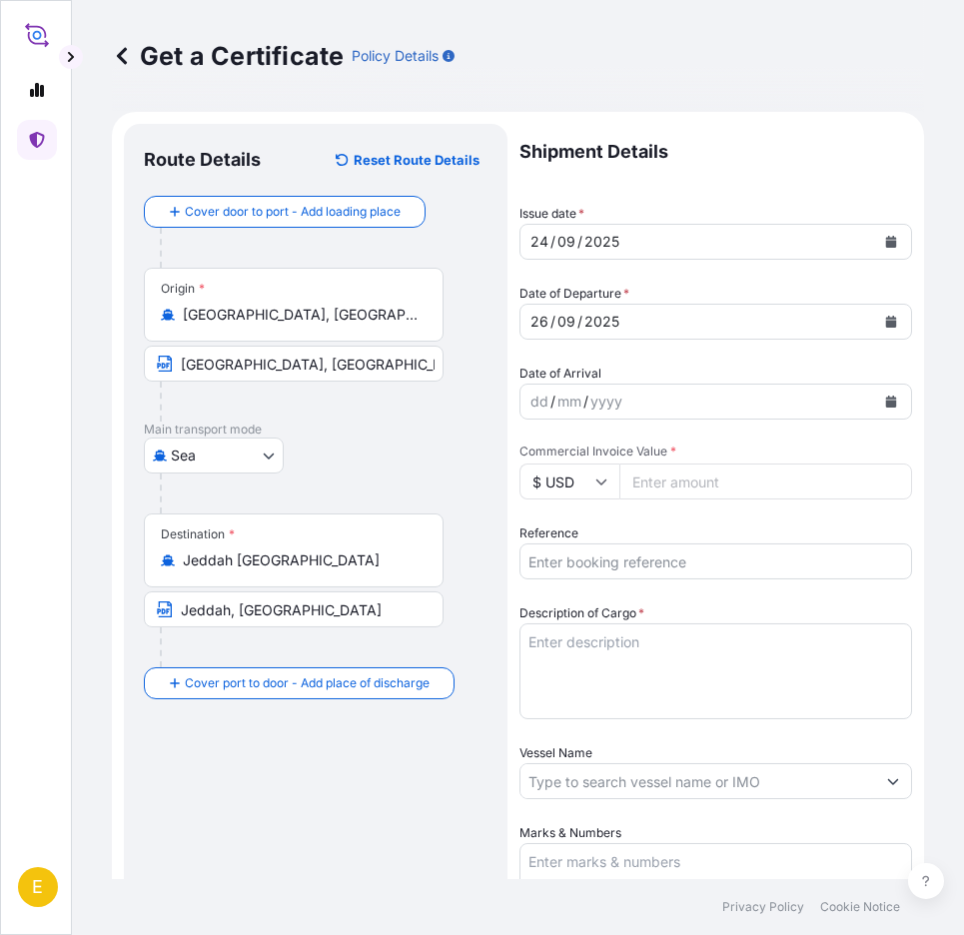
click at [688, 485] on input "Commercial Invoice Value *" at bounding box center [766, 482] width 293 height 36
paste input "45659.13"
type input "45659.13"
click at [597, 648] on textarea "Description of Cargo *" at bounding box center [716, 672] width 393 height 96
paste textarea "[MEDICAL_DATA] BEANS 50.010 MT, 15KG PP WOVEN BAGS"
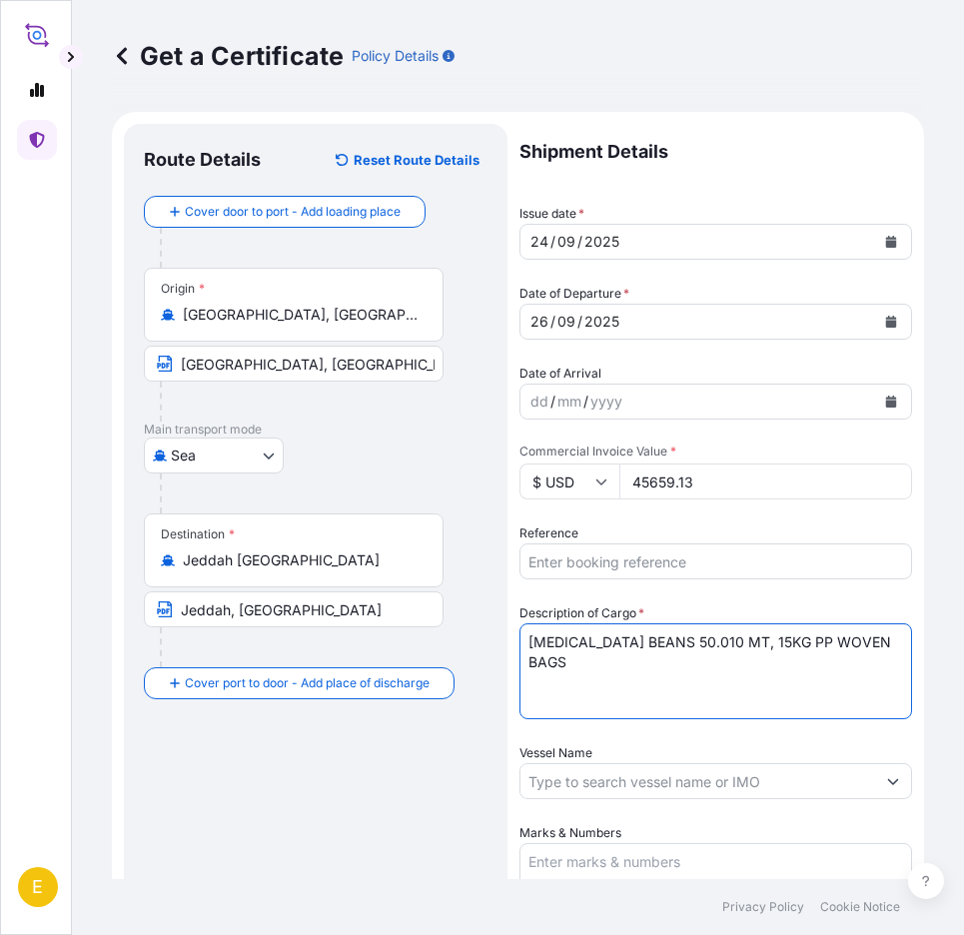
type textarea "[MEDICAL_DATA] BEANS 50.010 MT, 15KG PP WOVEN BAGS"
click at [574, 777] on input "Vessel Name" at bounding box center [698, 782] width 355 height 36
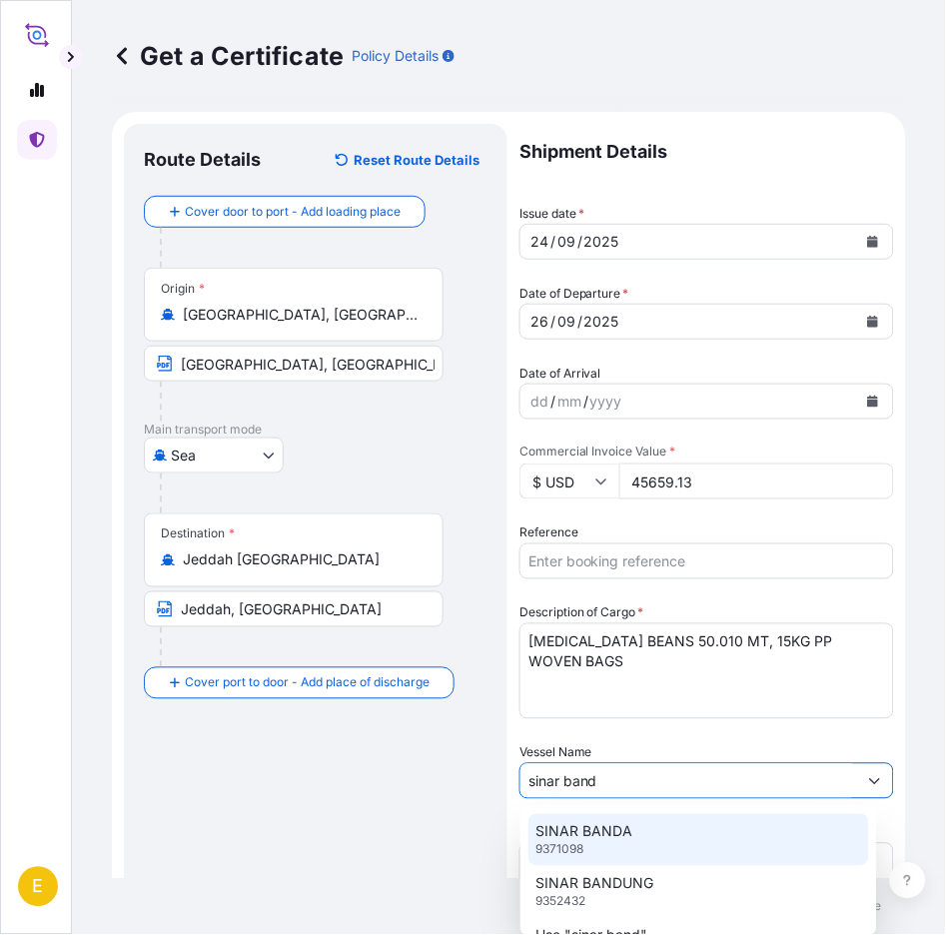
click at [621, 844] on div "SINAR BANDA 9371098" at bounding box center [699, 841] width 341 height 52
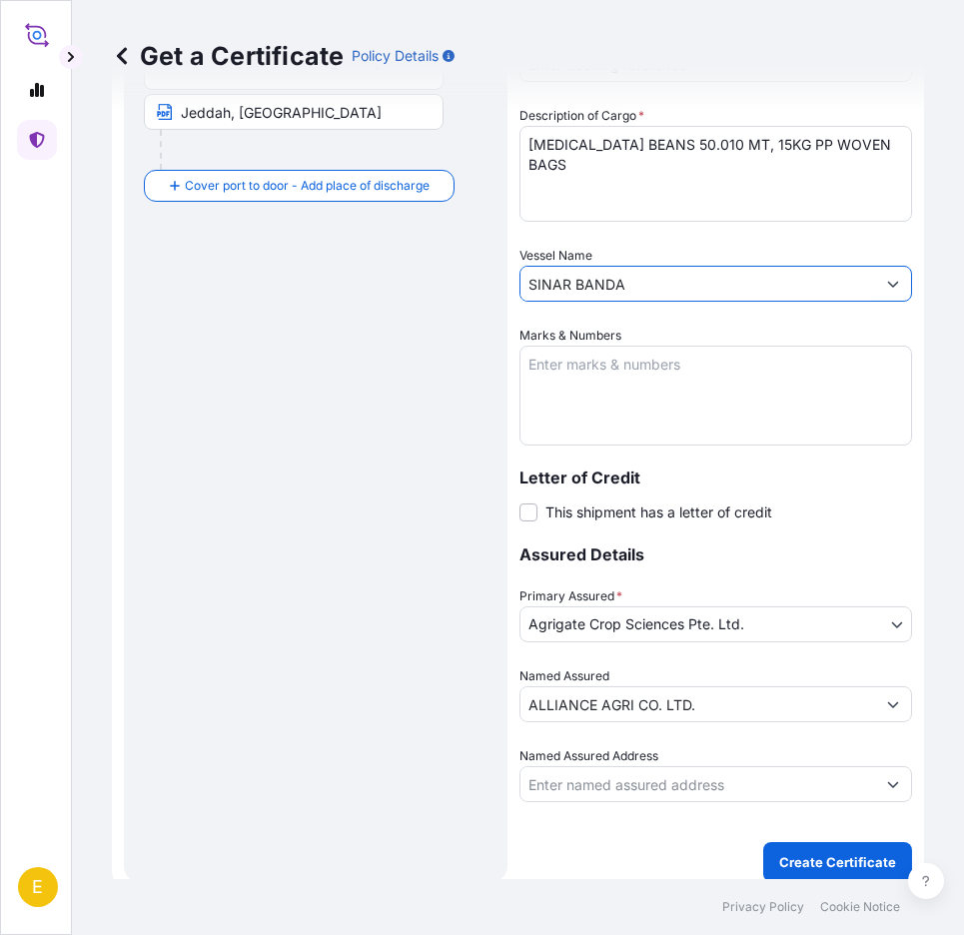
scroll to position [512, 0]
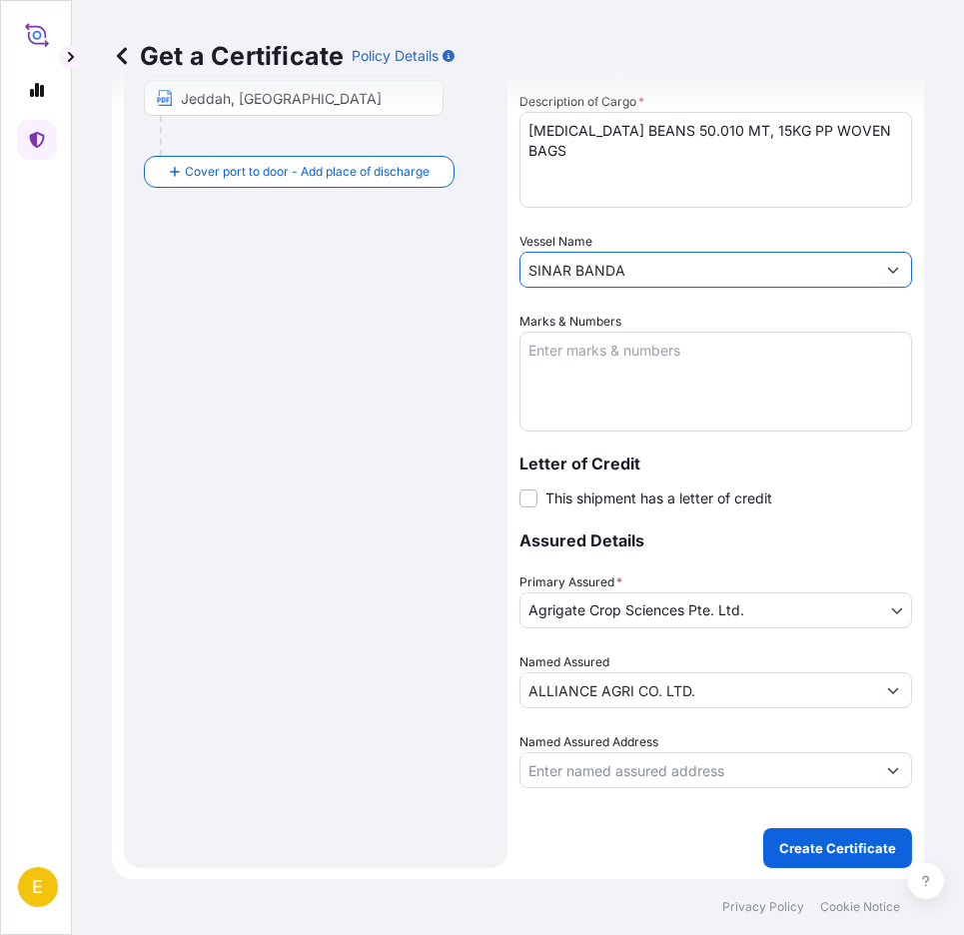
type input "SINAR BANDA"
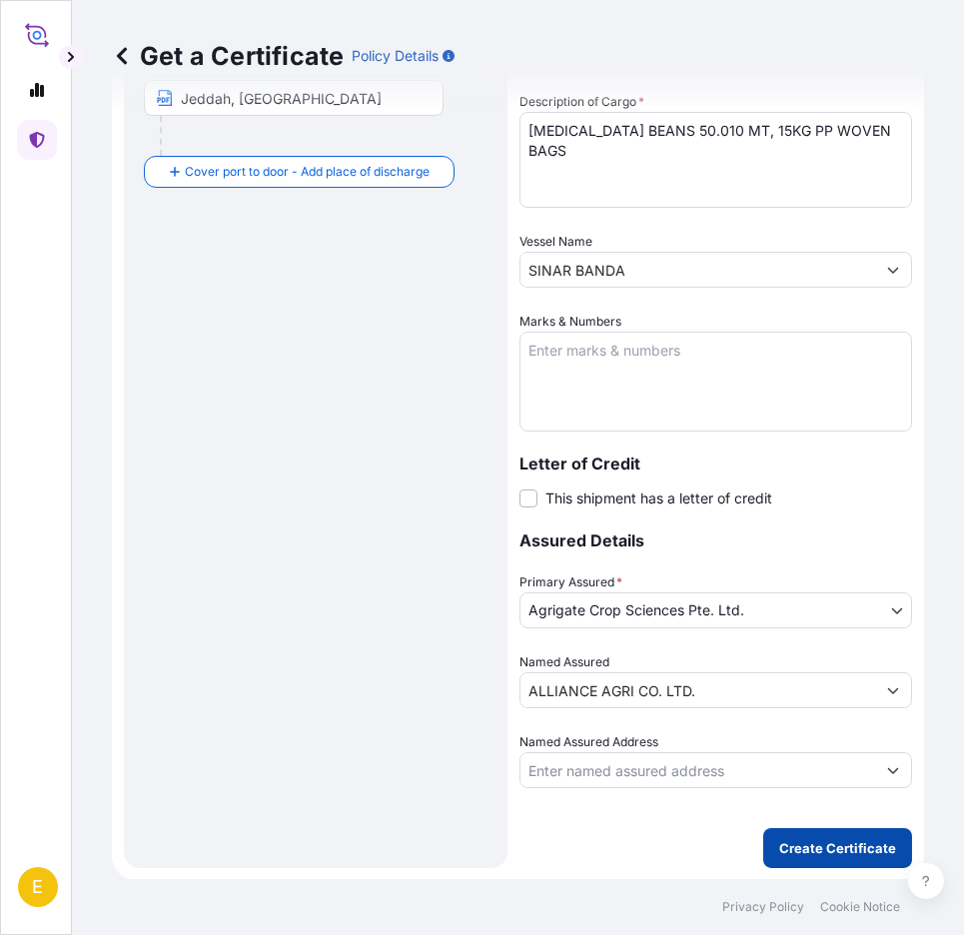
click at [805, 835] on button "Create Certificate" at bounding box center [838, 849] width 149 height 40
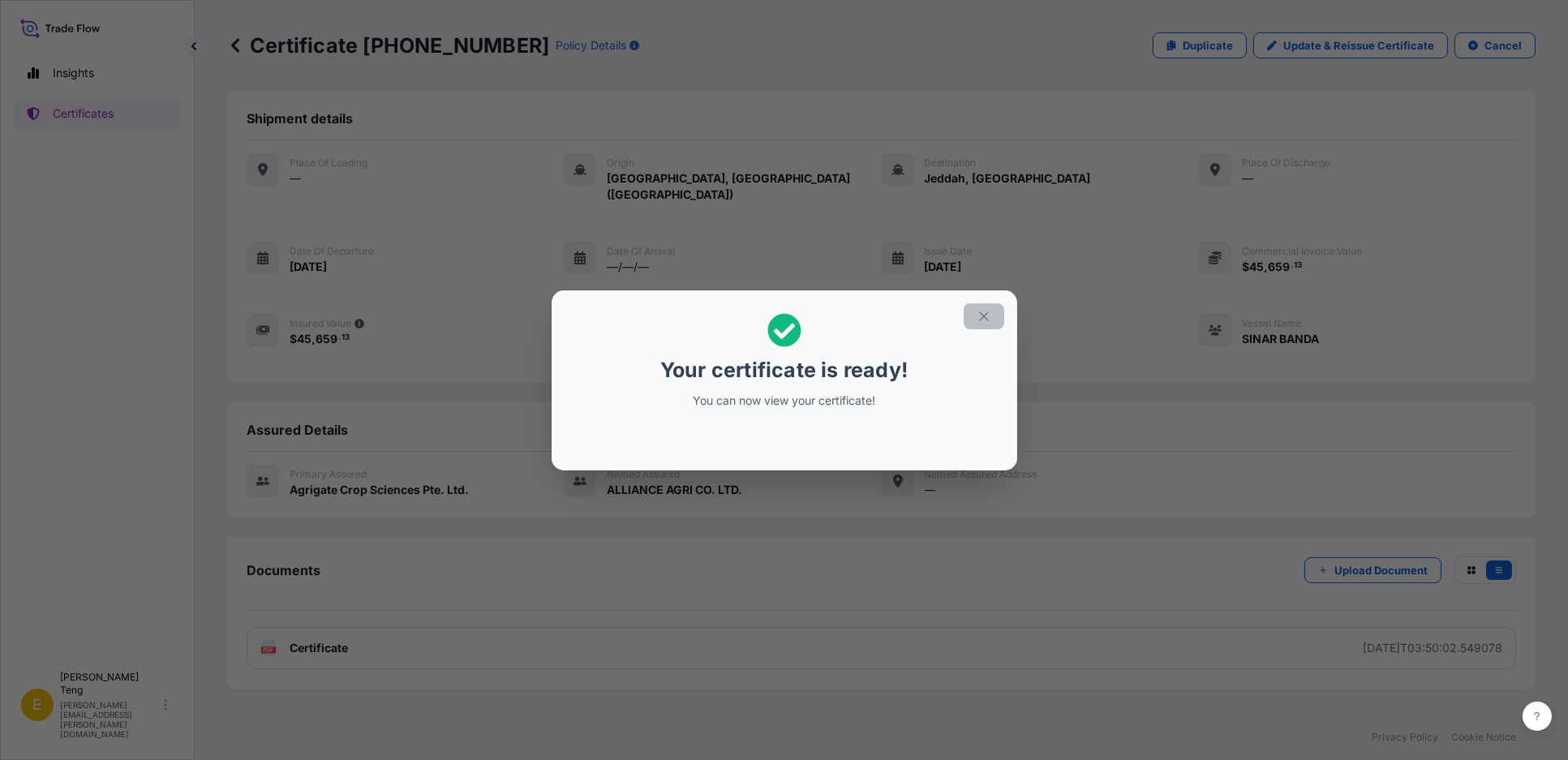
click at [988, 315] on icon "button" at bounding box center [984, 317] width 15 height 15
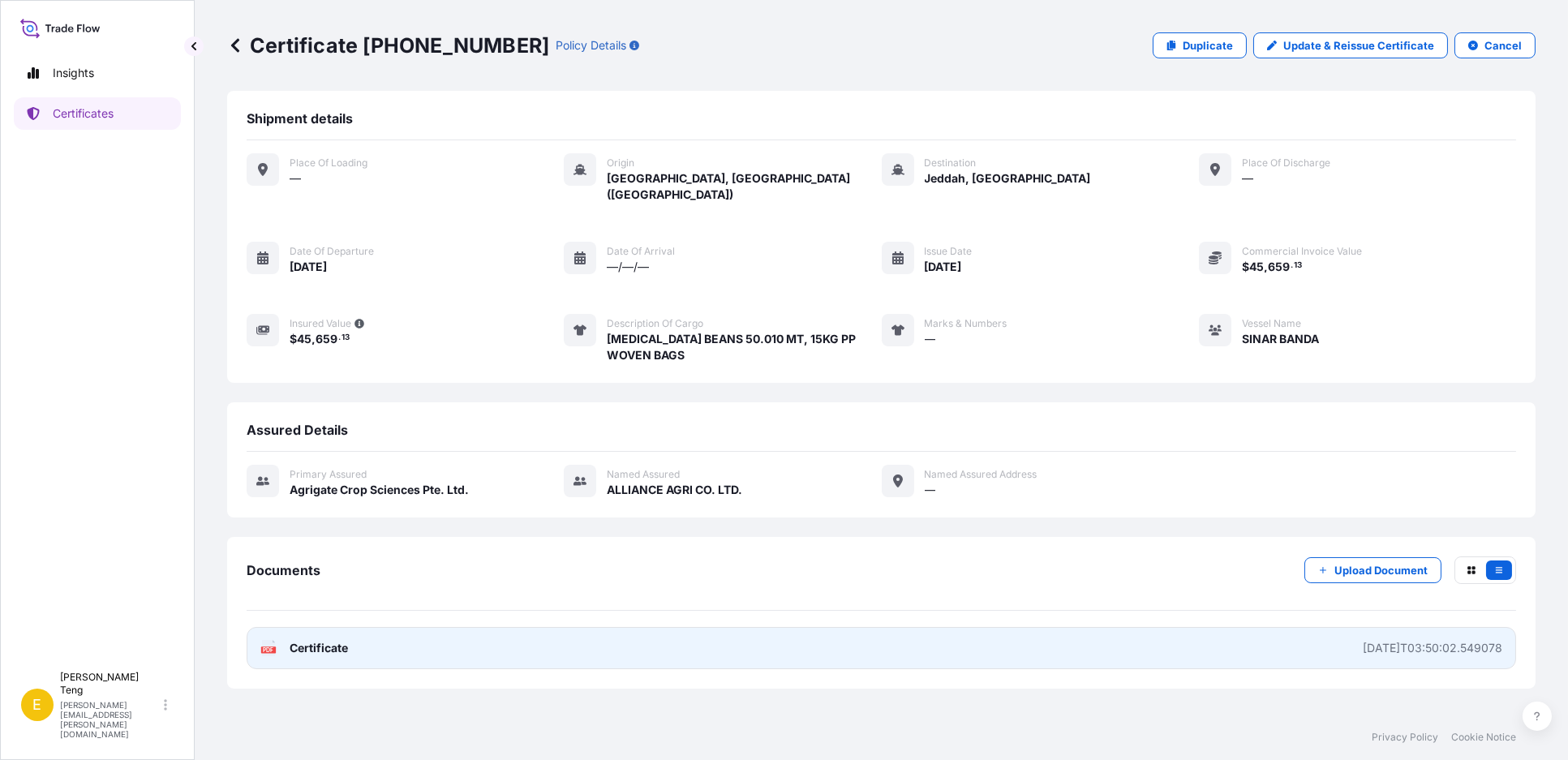
click at [334, 641] on span "Certificate" at bounding box center [319, 649] width 58 height 16
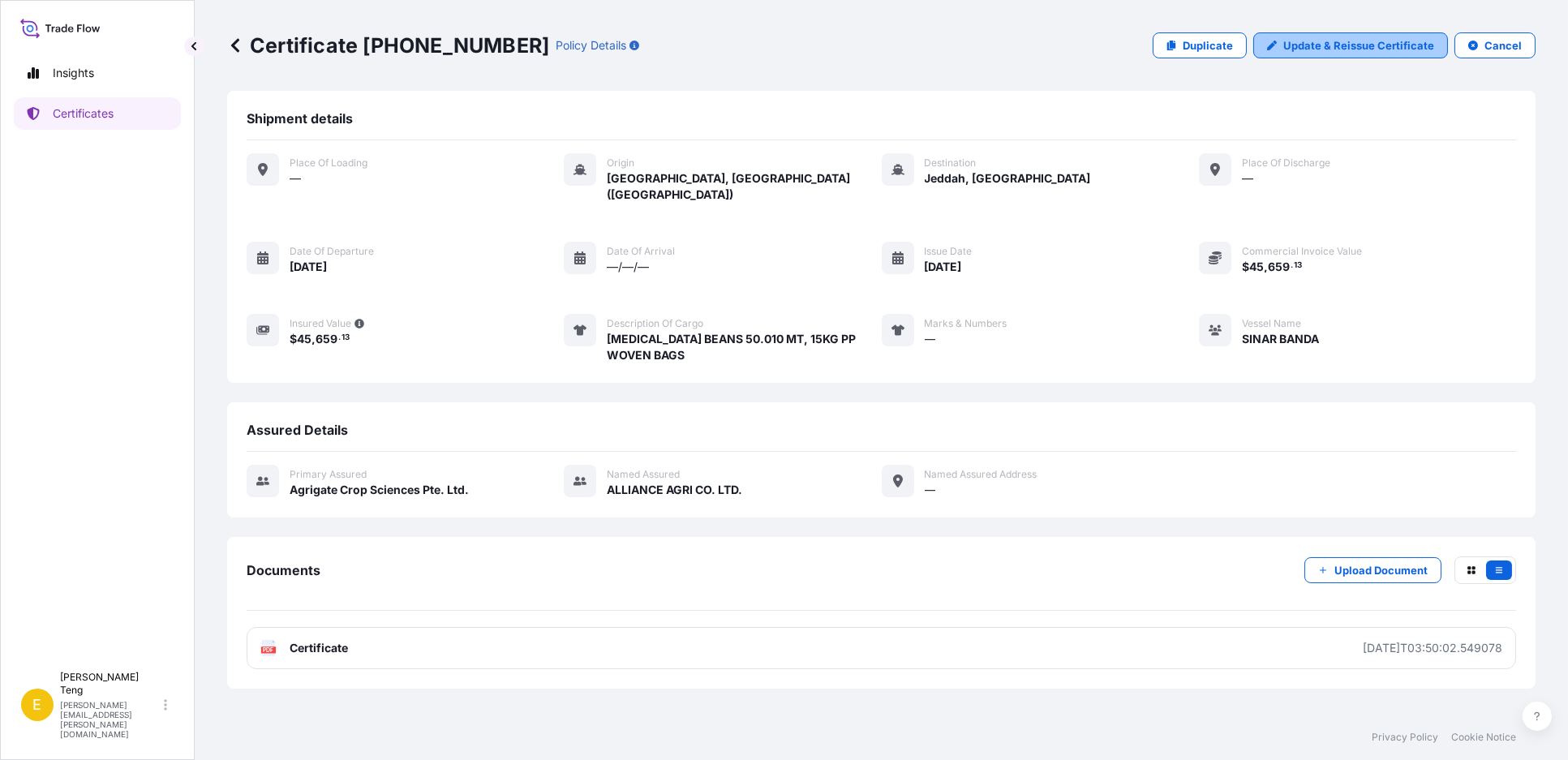
click at [1335, 41] on p "Update & Reissue Certificate" at bounding box center [1359, 45] width 151 height 16
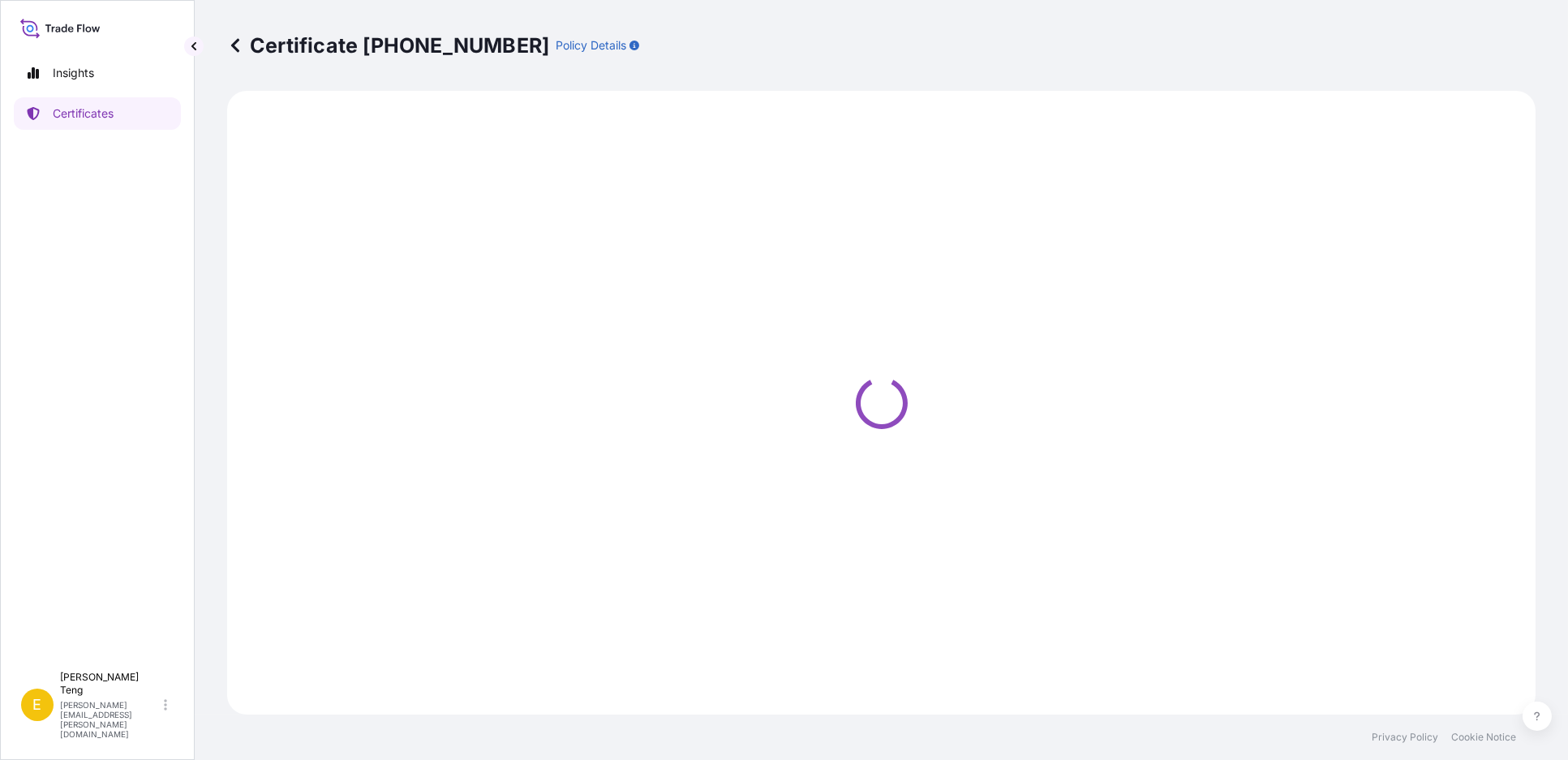
select select "Sea"
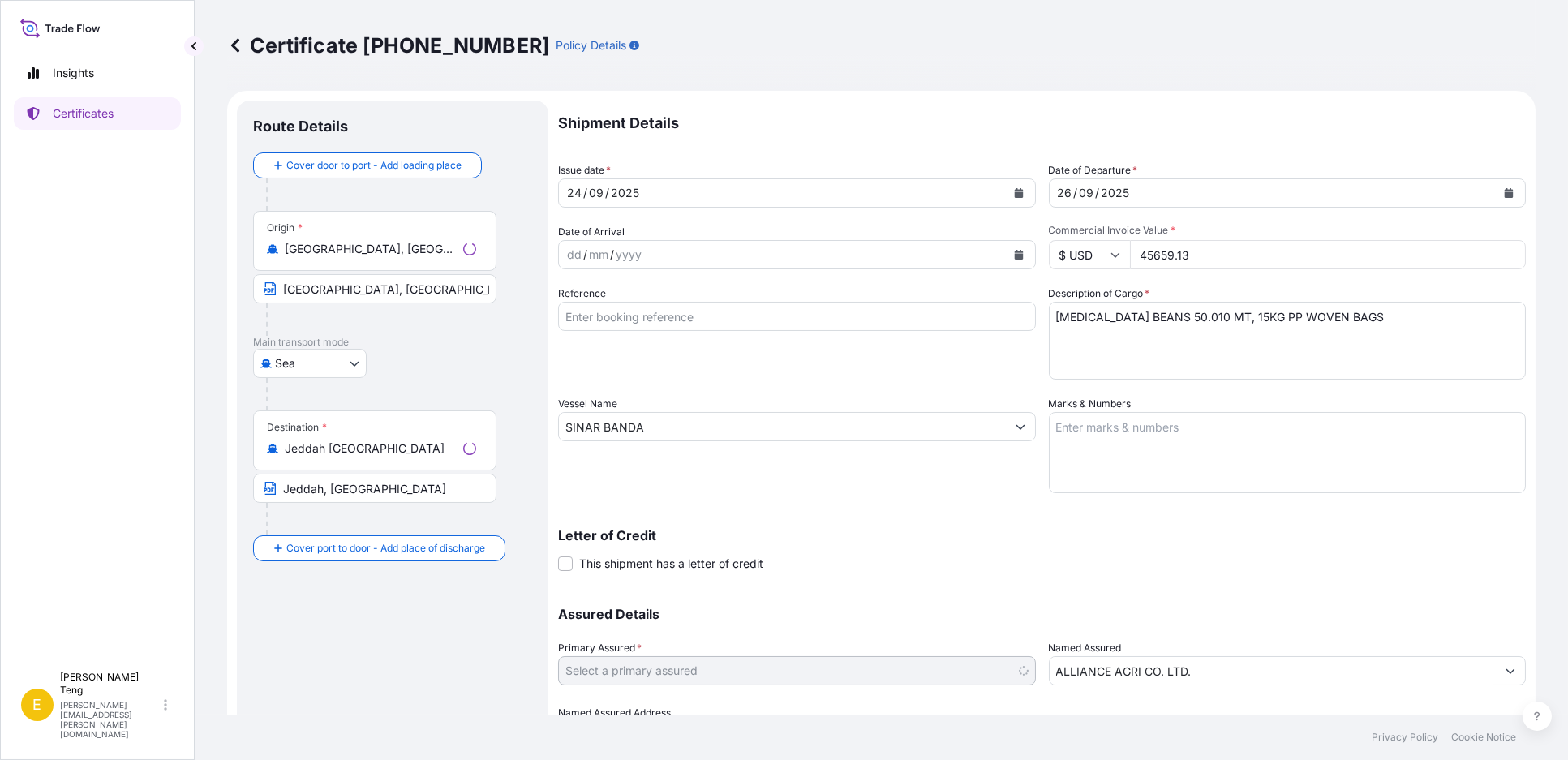
select select "31456"
click at [1110, 256] on icon at bounding box center [1114, 256] width 9 height 5
click at [1110, 256] on icon at bounding box center [1115, 255] width 10 height 10
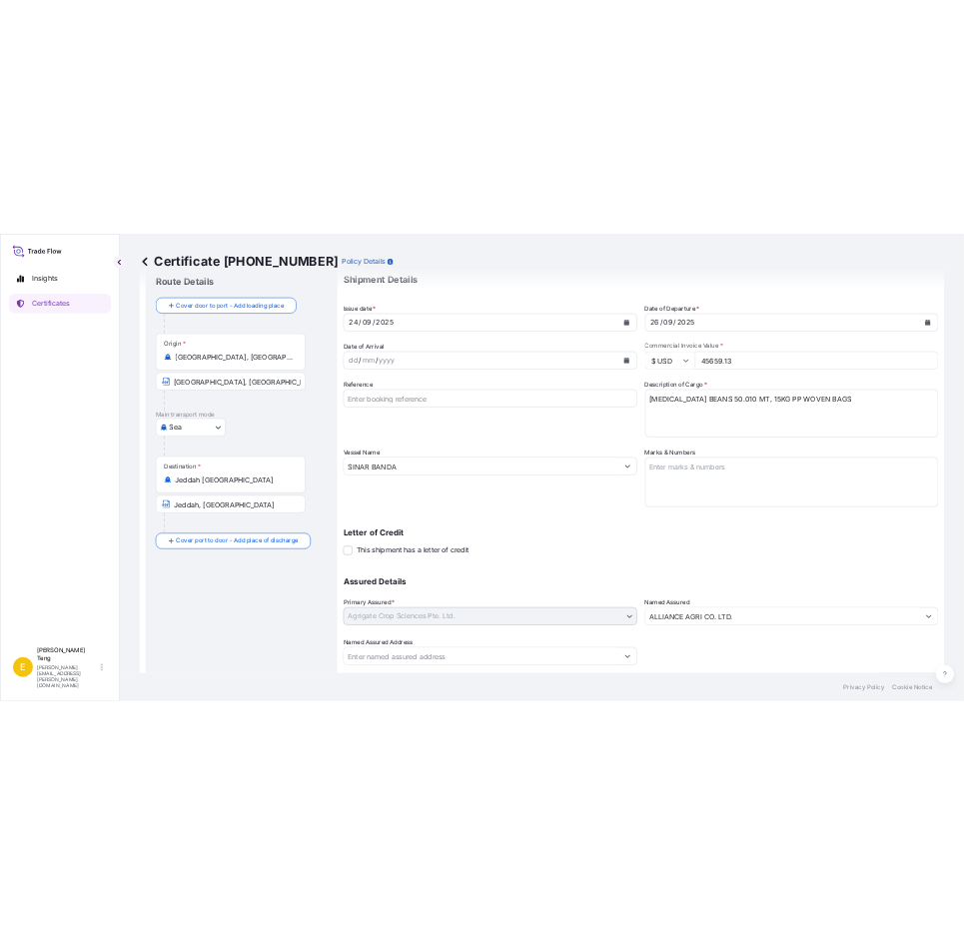
scroll to position [110, 0]
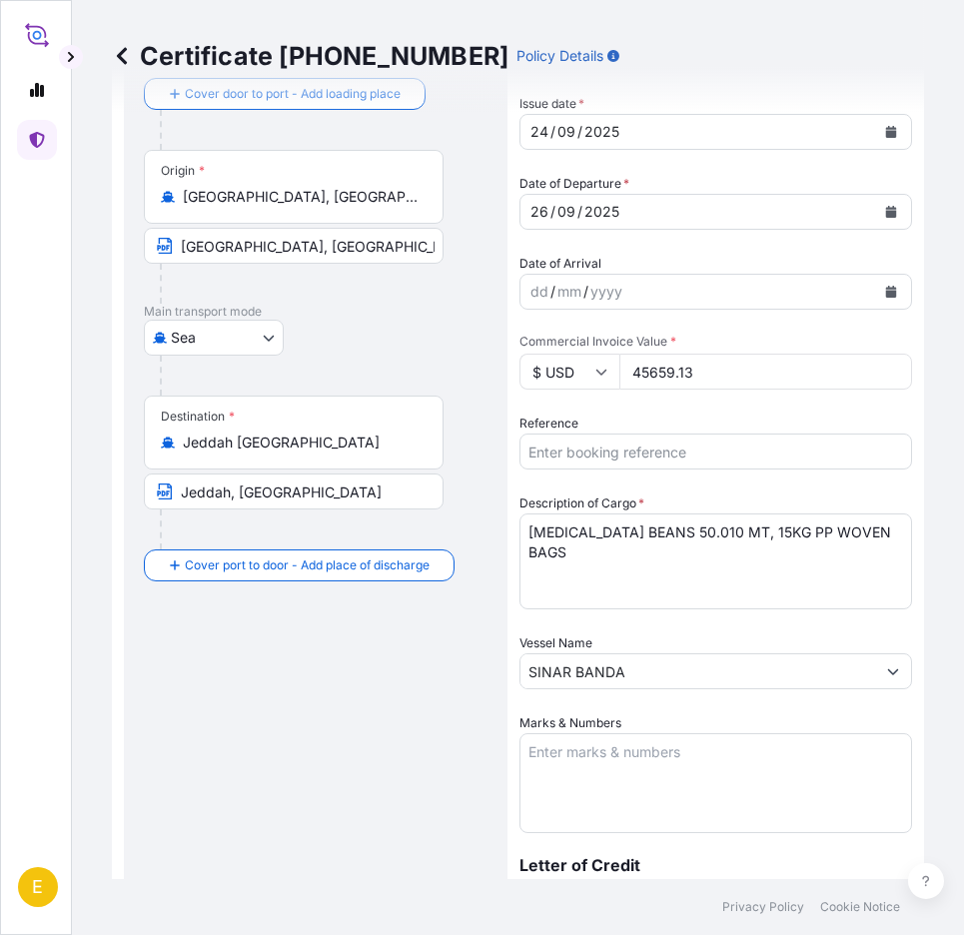
click at [348, 772] on div "Route Details Cover door to port - Add loading place Place of loading Road / [G…" at bounding box center [316, 642] width 344 height 1216
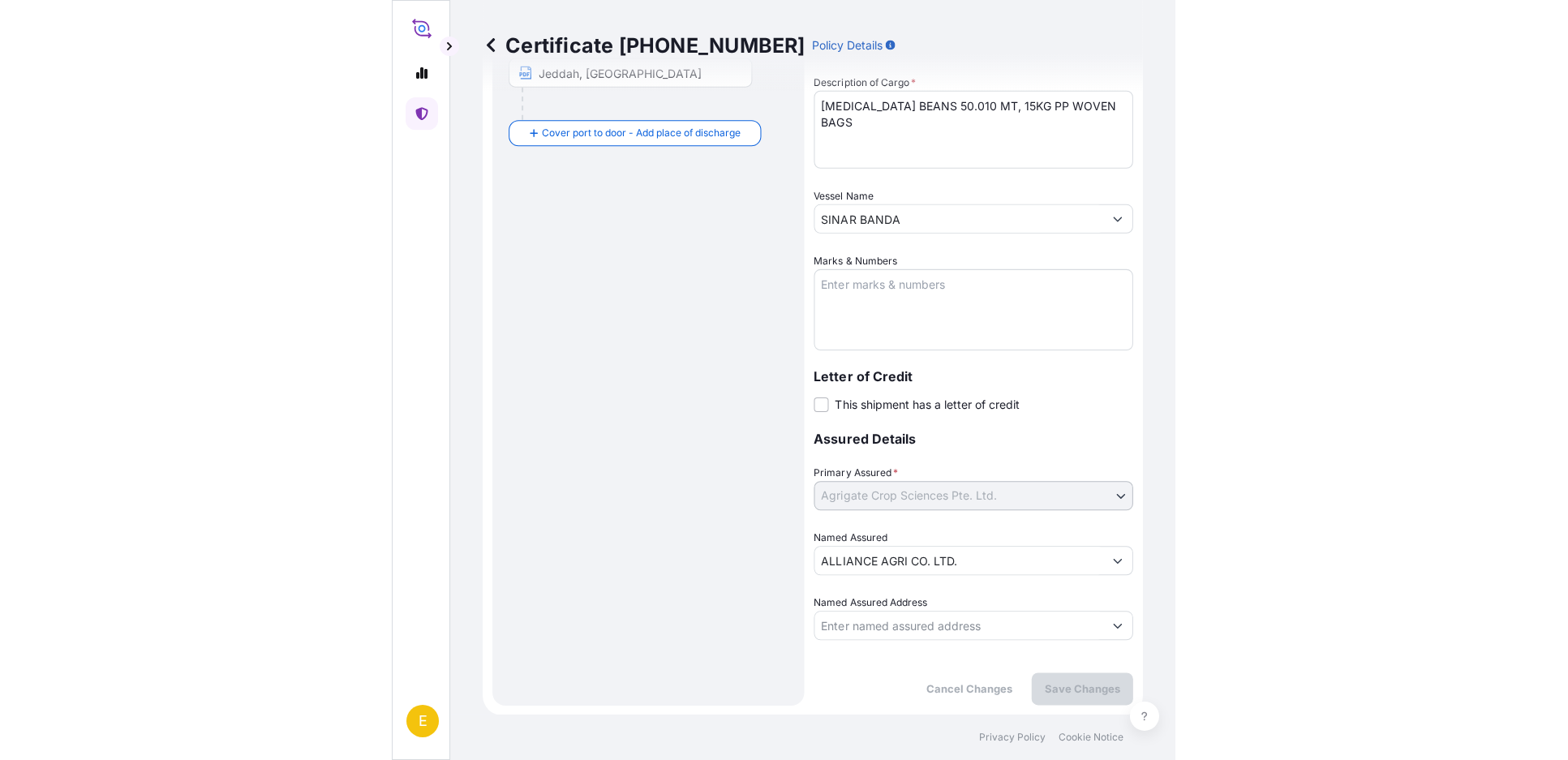
scroll to position [0, 0]
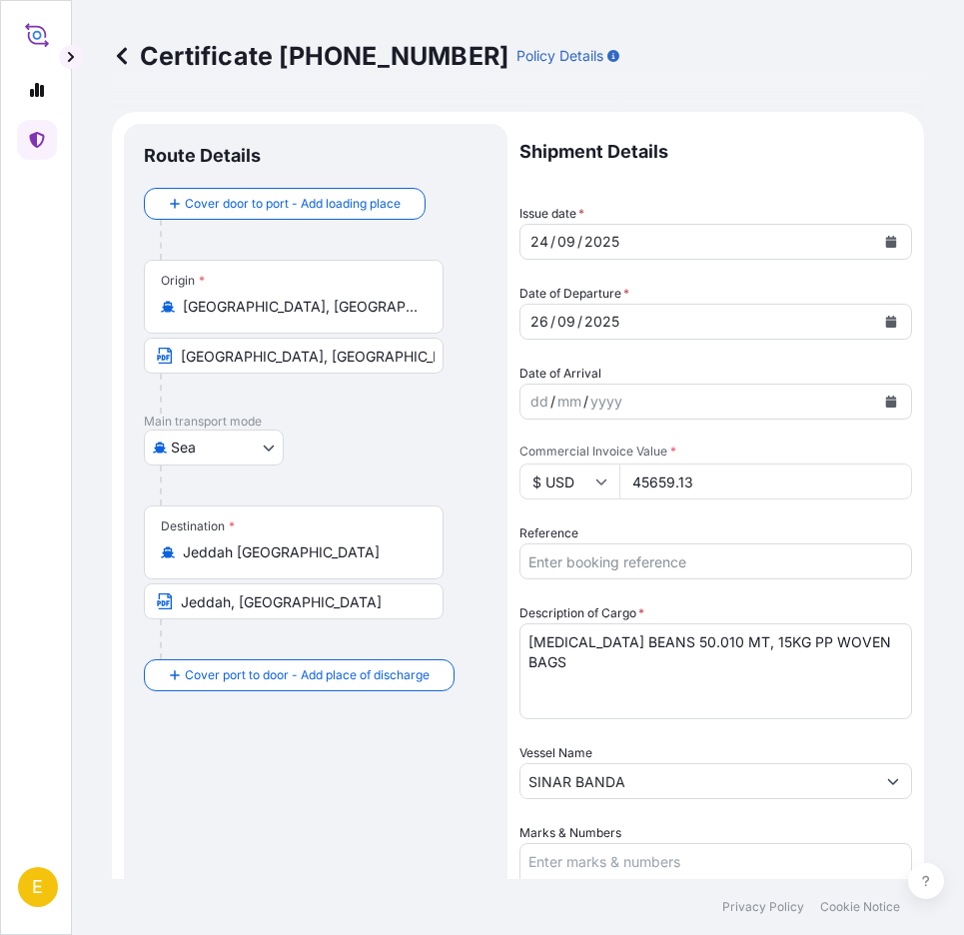
drag, startPoint x: 710, startPoint y: 479, endPoint x: 603, endPoint y: 466, distance: 107.7
click at [603, 466] on div "$ USD 45659.13" at bounding box center [716, 482] width 393 height 36
paste input "50225"
type input "50225"
click at [658, 783] on input "SINAR BANDA" at bounding box center [698, 782] width 355 height 36
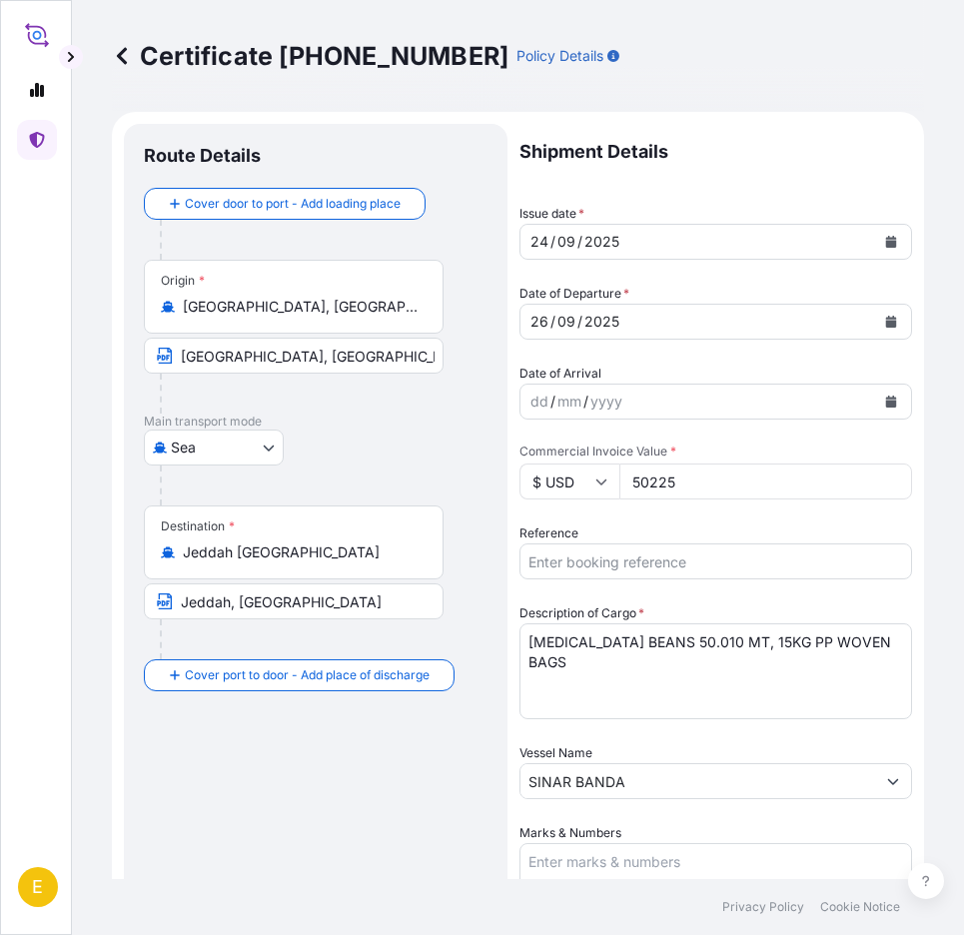
click at [751, 774] on input "SINAR BANDA" at bounding box center [698, 782] width 355 height 36
paste input "IMO 9371098"
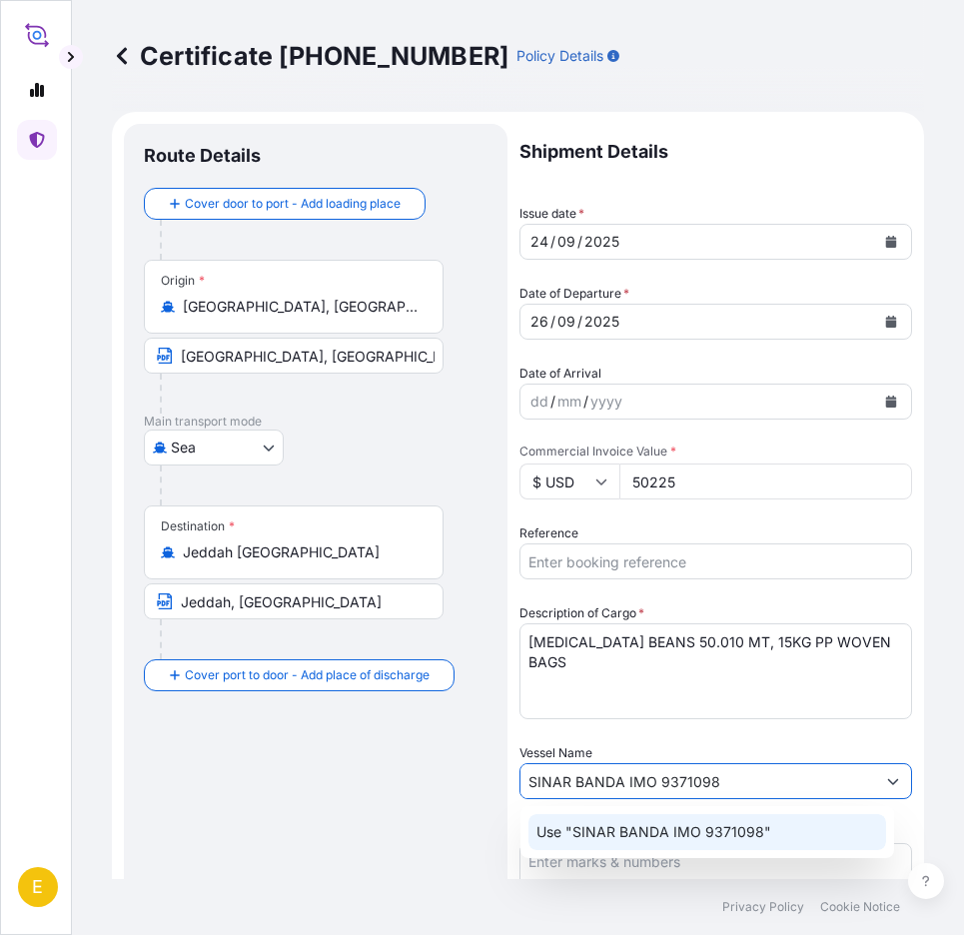
click at [659, 835] on p "Use "SINAR BANDA IMO 9371098"" at bounding box center [654, 833] width 235 height 20
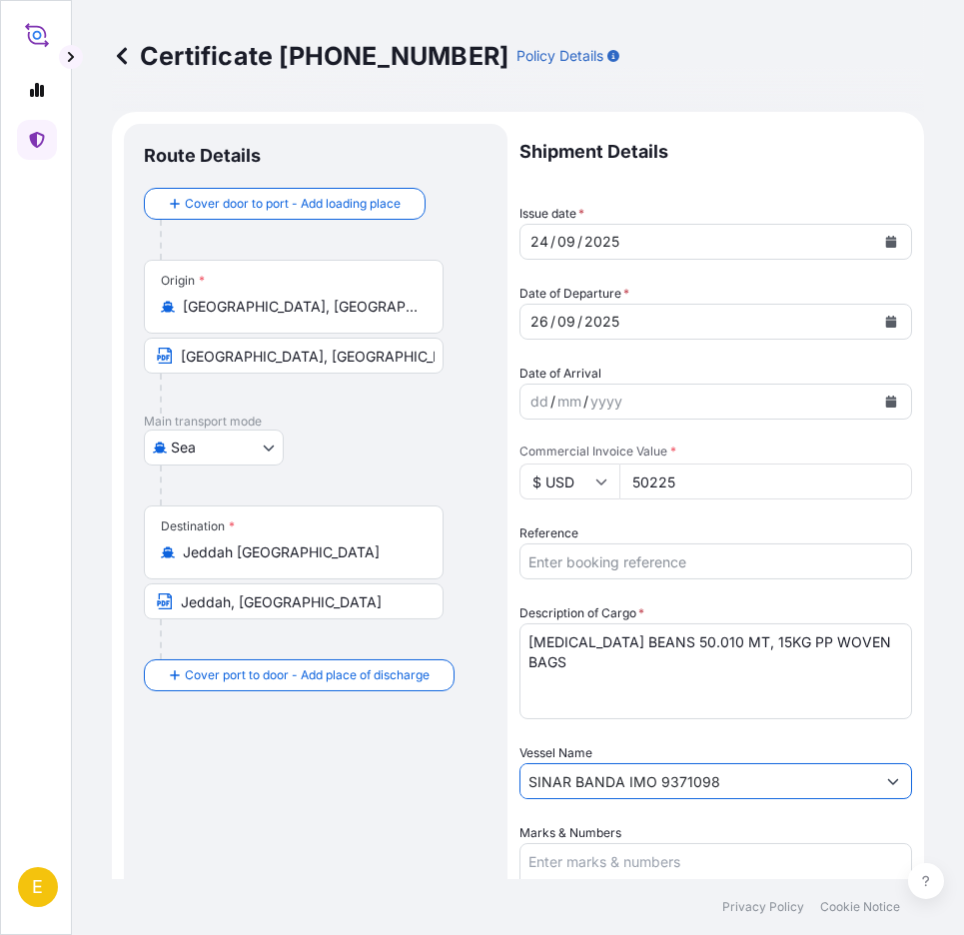
type input "SINAR BANDA IMO 9371098"
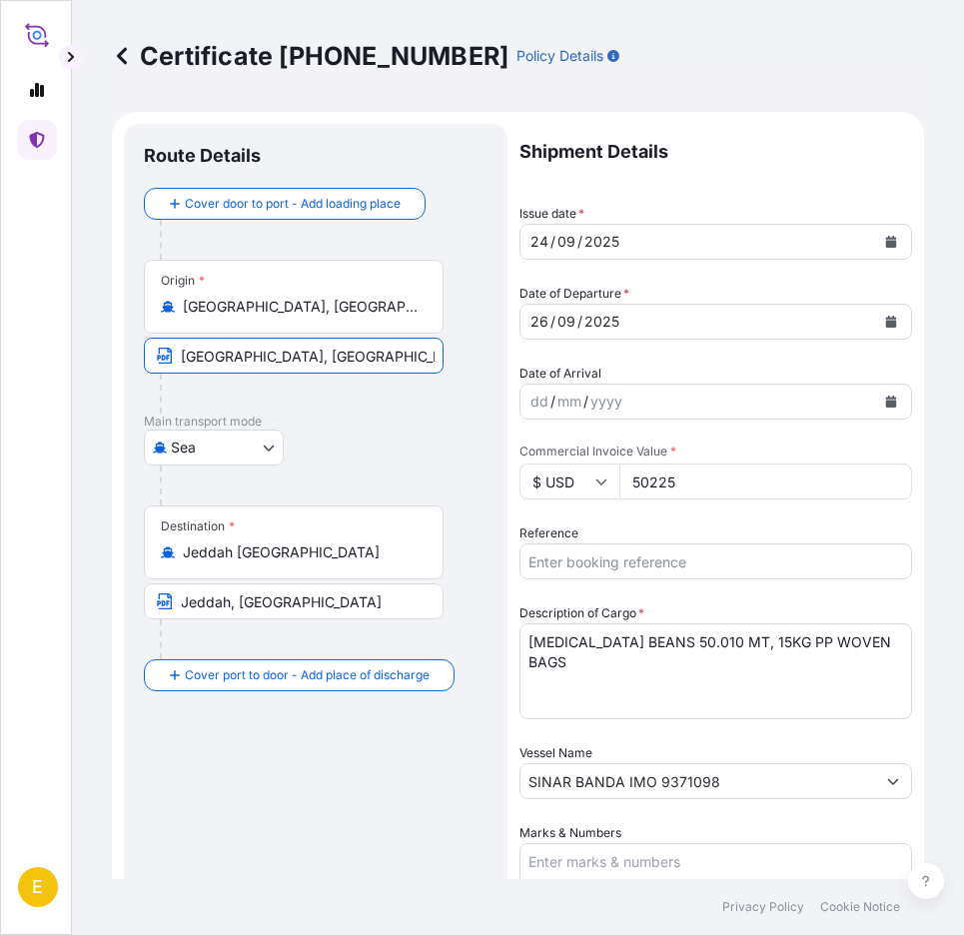
drag, startPoint x: 334, startPoint y: 354, endPoint x: 131, endPoint y: 355, distance: 202.9
click at [131, 355] on div "Route Details Cover door to port - Add loading place Place of loading Road / [G…" at bounding box center [316, 752] width 384 height 1256
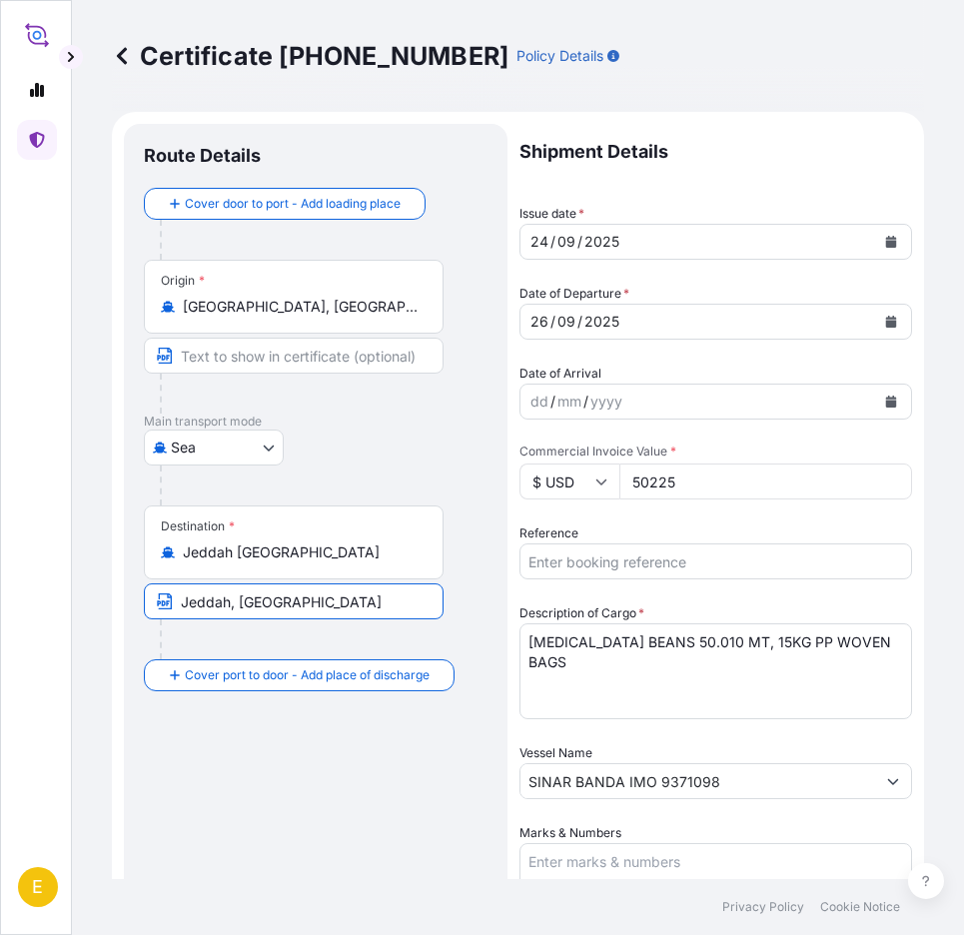
drag, startPoint x: 359, startPoint y: 603, endPoint x: 184, endPoint y: 596, distance: 175.0
click at [184, 596] on input "Jeddah, [GEOGRAPHIC_DATA]" at bounding box center [294, 602] width 300 height 36
click at [315, 803] on div "Route Details Cover door to port - Add loading place Place of loading Road / [G…" at bounding box center [316, 752] width 344 height 1216
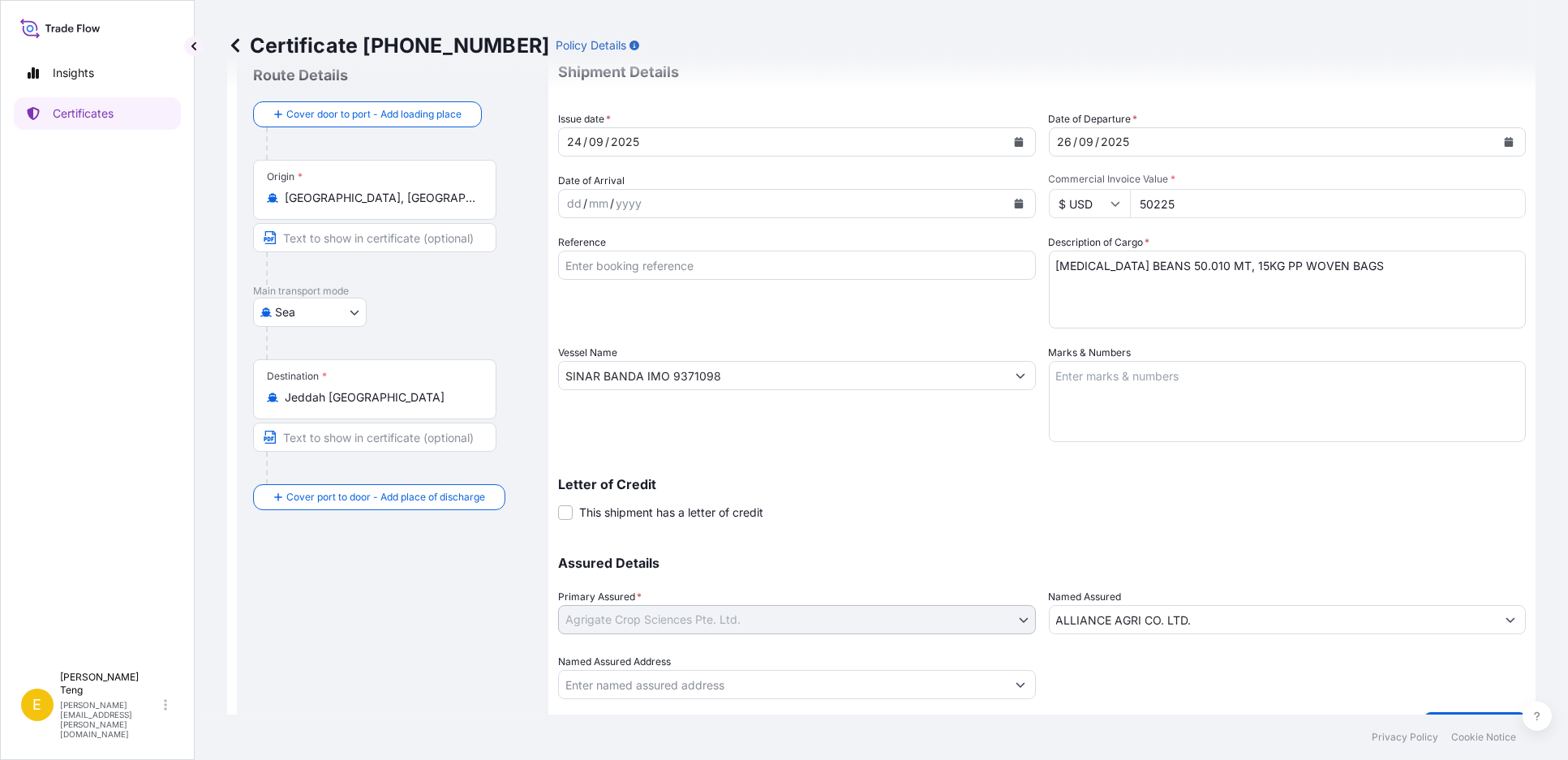
scroll to position [90, 0]
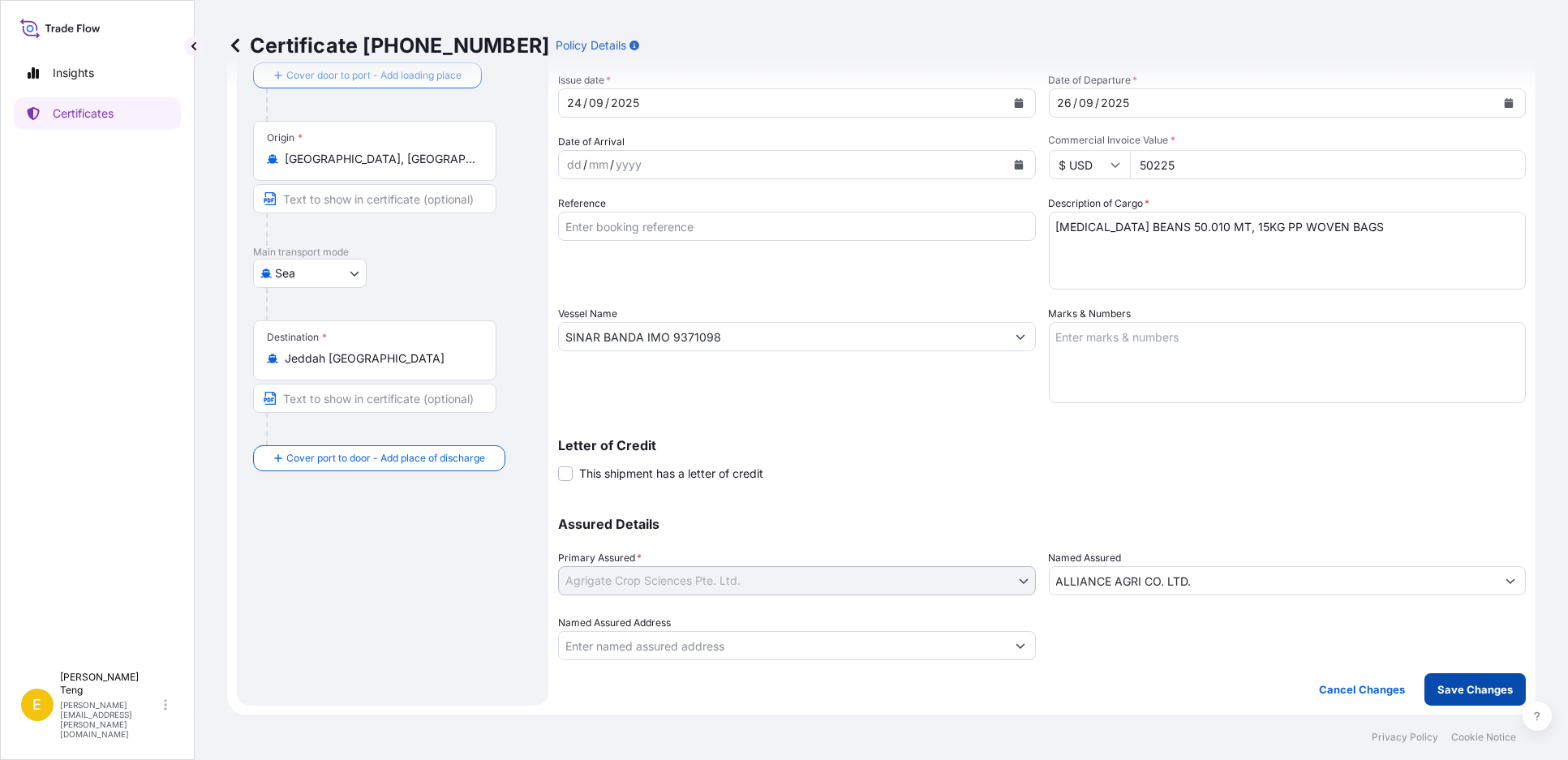
click at [1478, 688] on p "Save Changes" at bounding box center [1475, 690] width 75 height 16
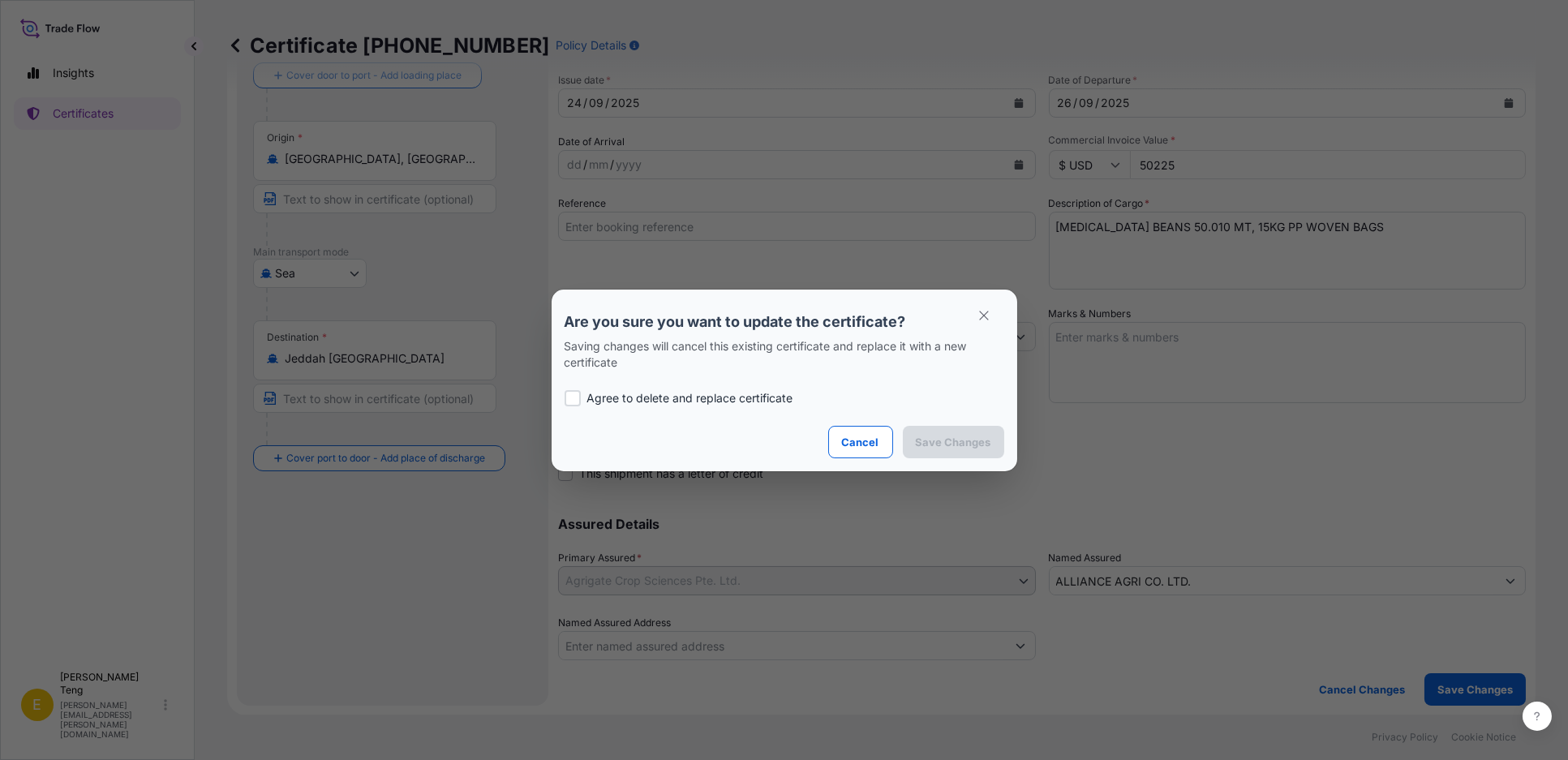
click at [571, 398] on div at bounding box center [573, 399] width 16 height 16
checkbox input "true"
click at [947, 447] on p "Save Changes" at bounding box center [953, 443] width 75 height 16
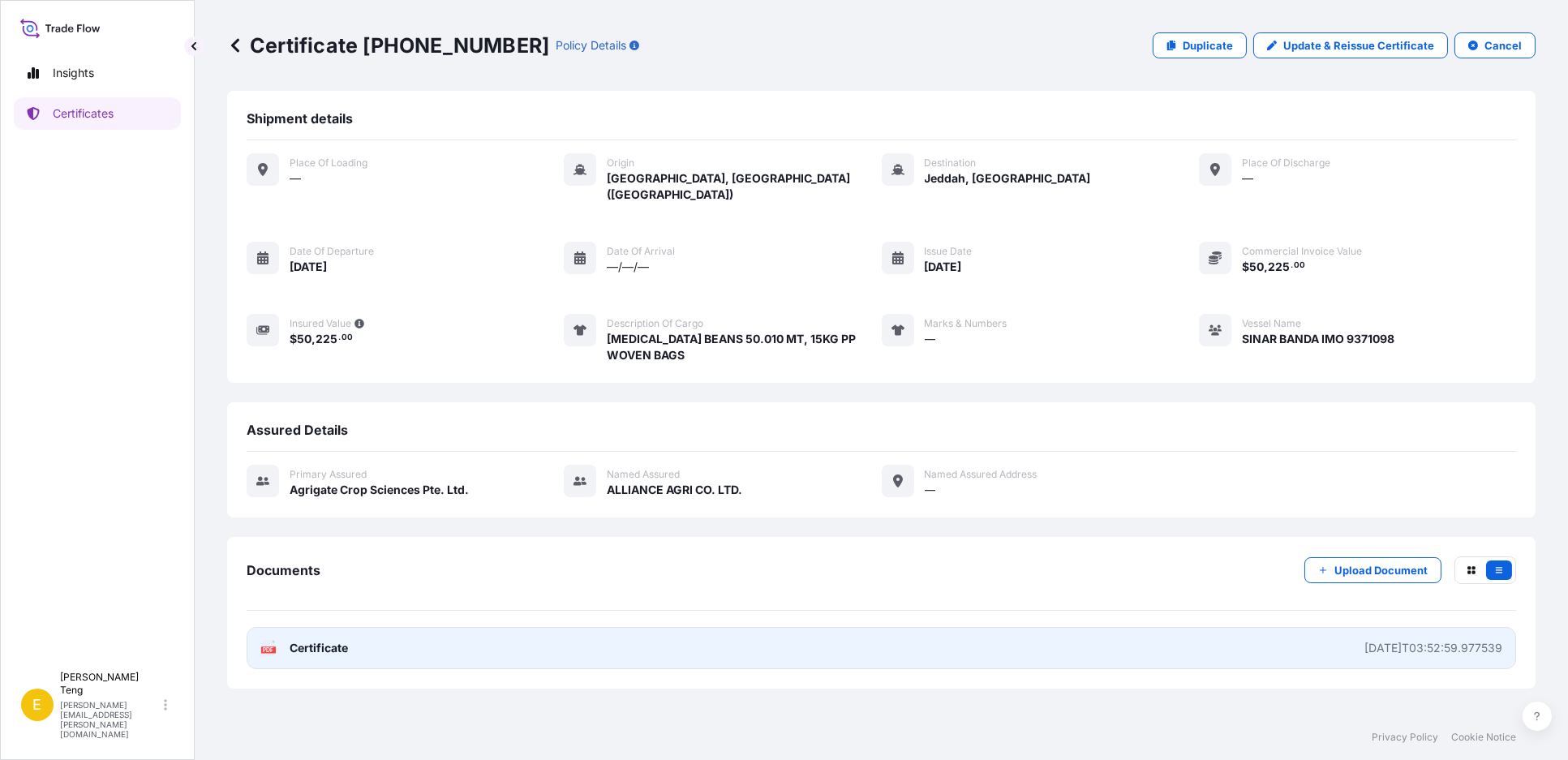
click at [308, 641] on span "Certificate" at bounding box center [319, 649] width 58 height 16
